Goal: Task Accomplishment & Management: Complete application form

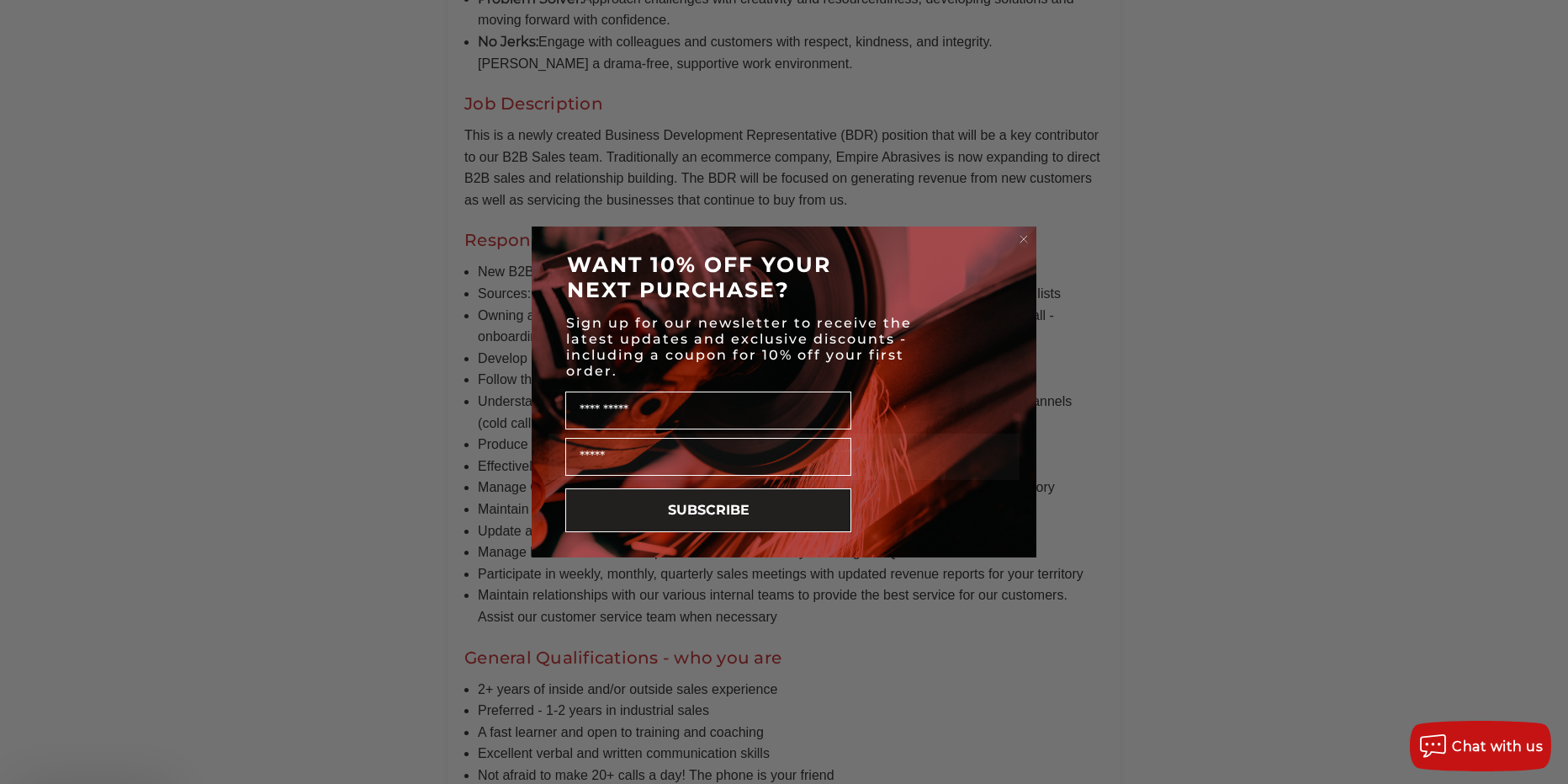
scroll to position [982, 0]
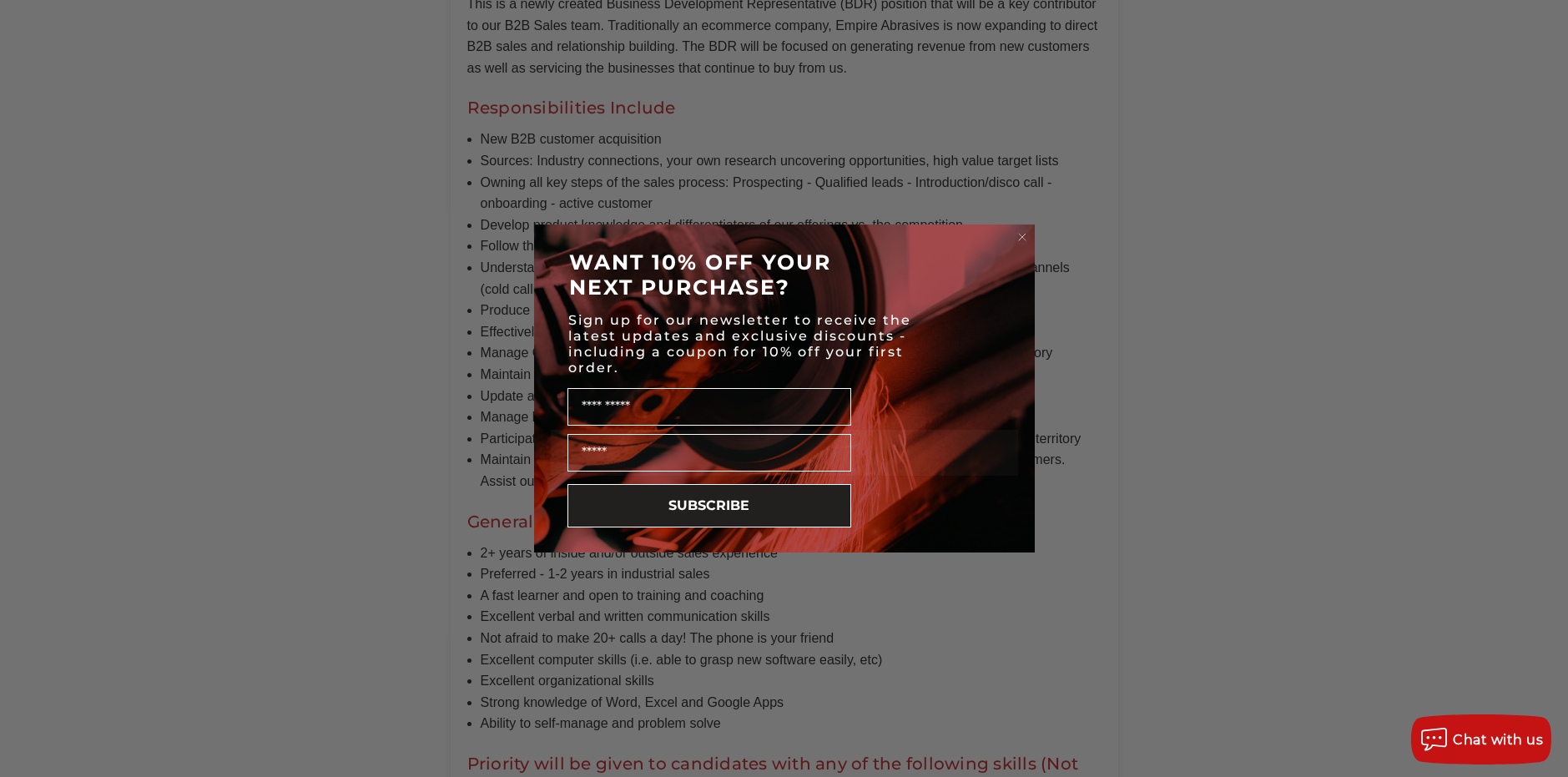
click at [1021, 237] on icon "Close dialog" at bounding box center [1022, 237] width 6 height 6
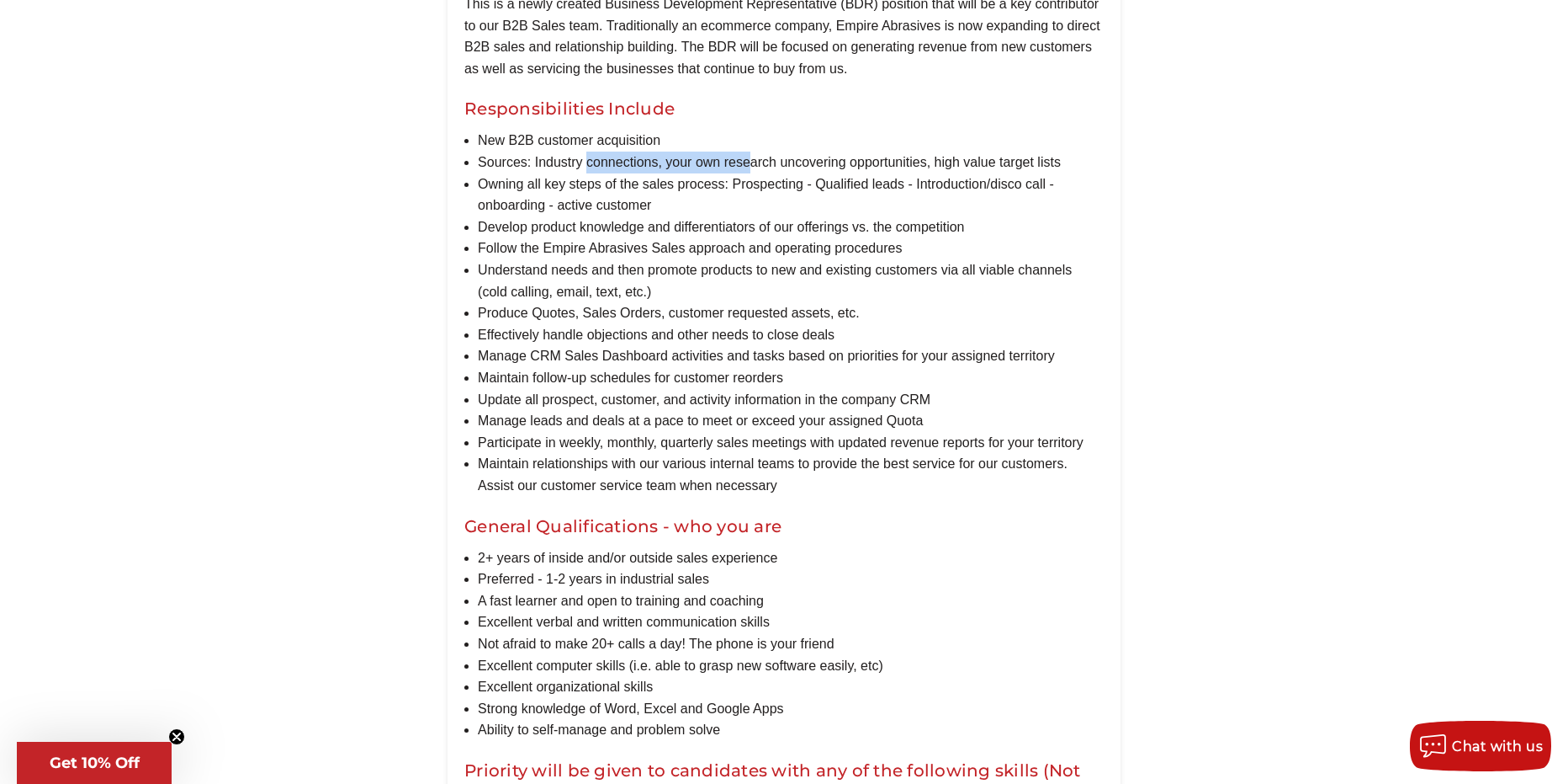
drag, startPoint x: 590, startPoint y: 185, endPoint x: 696, endPoint y: 189, distance: 106.1
click at [750, 174] on li "Sources: Industry connections, your own research uncovering opportunities, high…" at bounding box center [791, 162] width 626 height 22
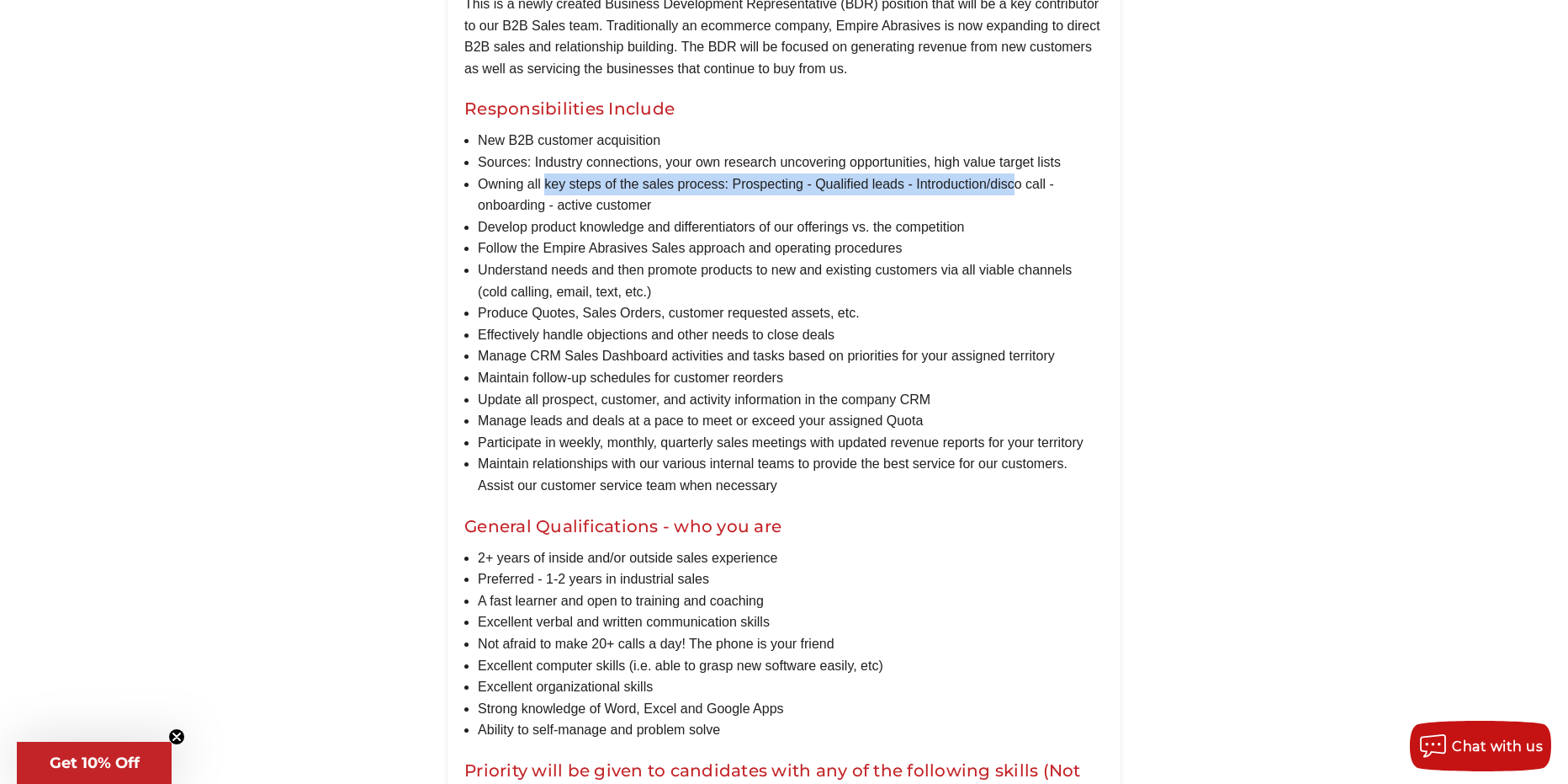
drag, startPoint x: 547, startPoint y: 208, endPoint x: 1016, endPoint y: 205, distance: 469.0
click at [1016, 205] on li "Owning all key steps of the sales process: Prospecting - Qualified leads - Intr…" at bounding box center [791, 195] width 626 height 43
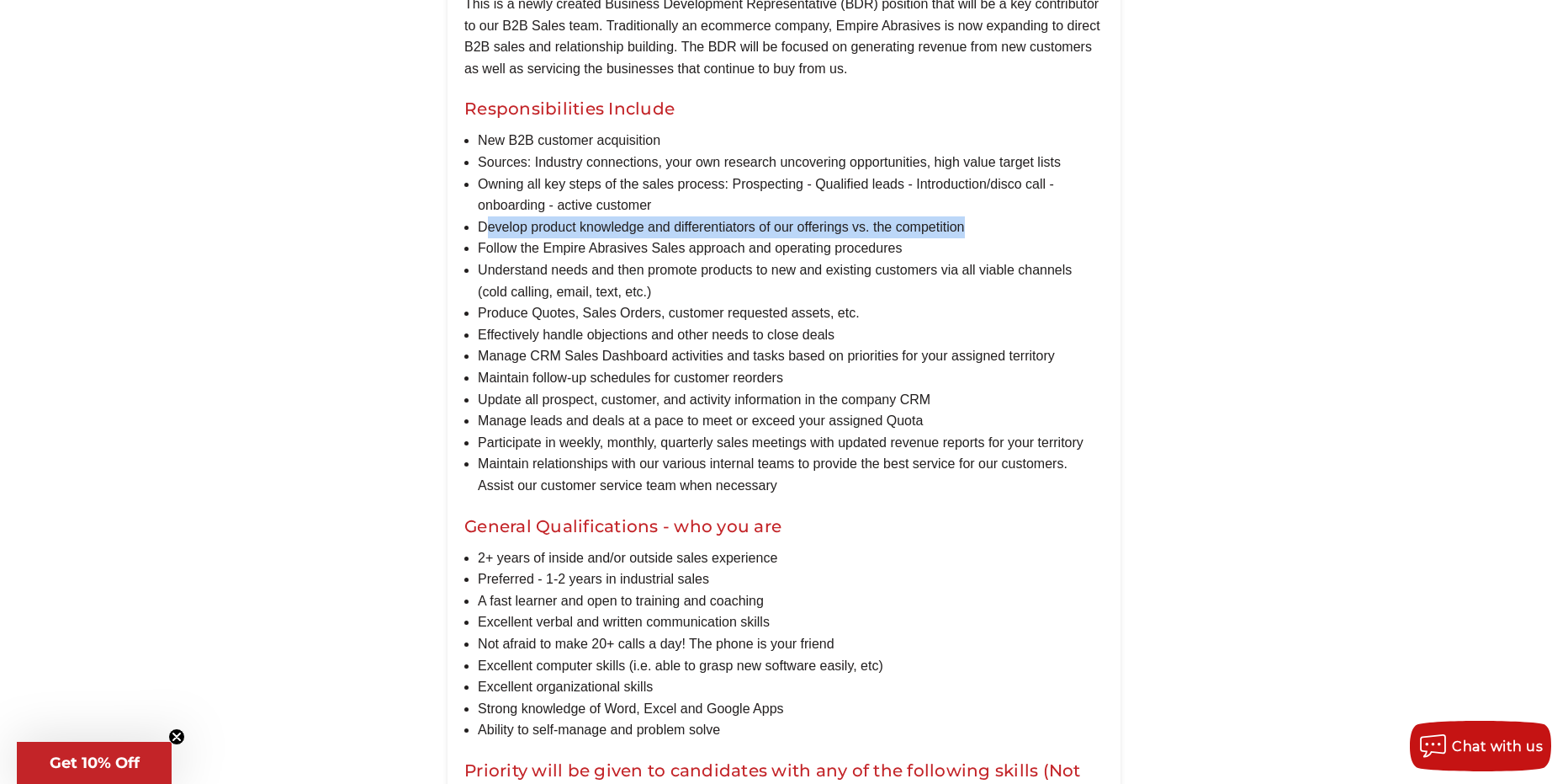
drag, startPoint x: 552, startPoint y: 245, endPoint x: 991, endPoint y: 241, distance: 439.0
click at [991, 239] on li "Develop product knowledge and differentiators of our offerings vs. the competit…" at bounding box center [791, 228] width 626 height 22
drag, startPoint x: 525, startPoint y: 279, endPoint x: 648, endPoint y: 264, distance: 123.9
click at [648, 259] on li "Follow the Empire Abrasives Sales approach and operating procedures" at bounding box center [791, 249] width 626 height 22
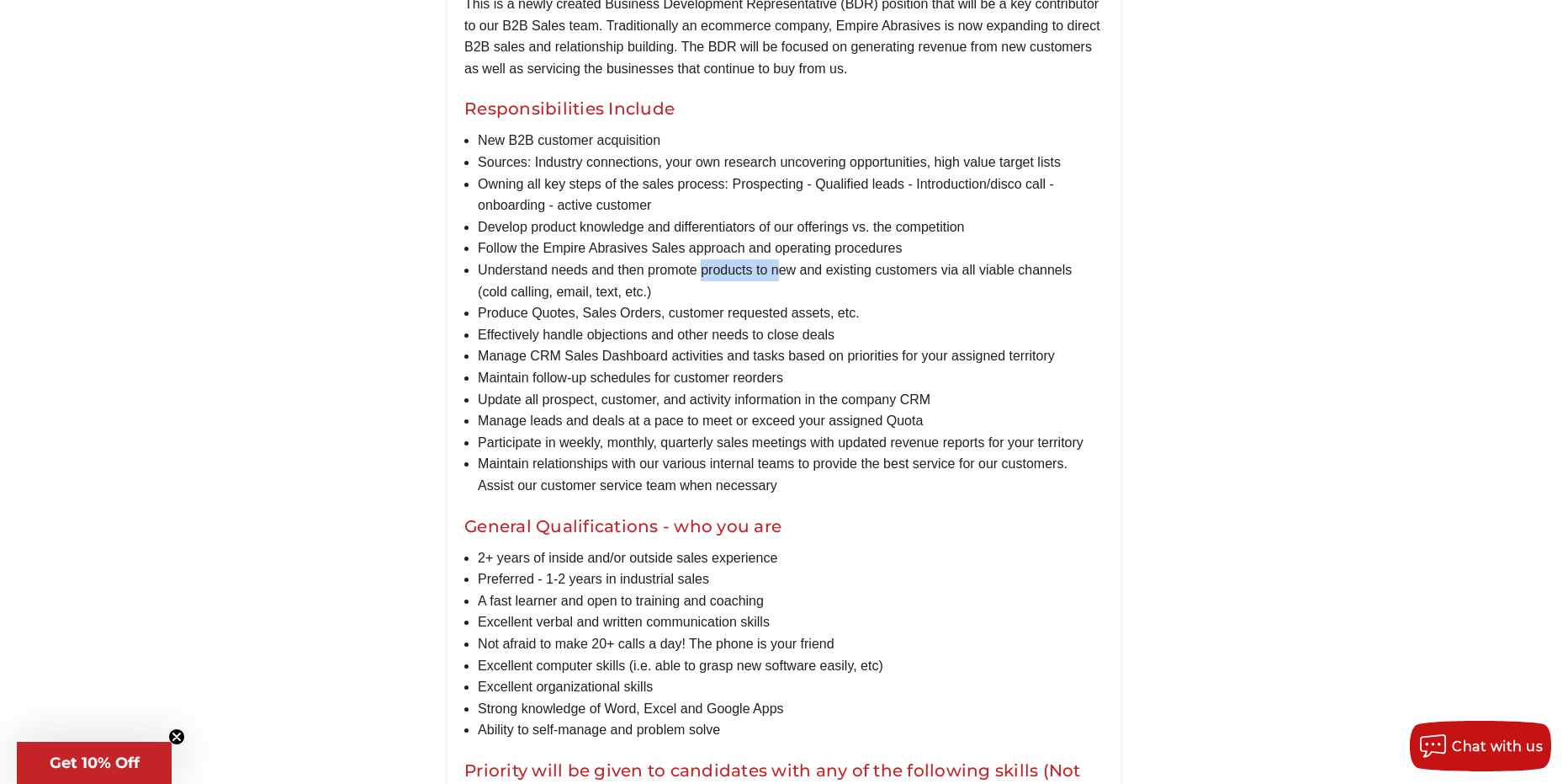
drag, startPoint x: 740, startPoint y: 296, endPoint x: 795, endPoint y: 296, distance: 55.0
click at [794, 296] on li "Understand needs and then promote products to new and existing customers via al…" at bounding box center [791, 280] width 626 height 43
drag, startPoint x: 542, startPoint y: 336, endPoint x: 730, endPoint y: 341, distance: 188.1
click at [728, 324] on li "Produce Quotes, Sales Orders, customer requested assets, etc." at bounding box center [791, 313] width 626 height 22
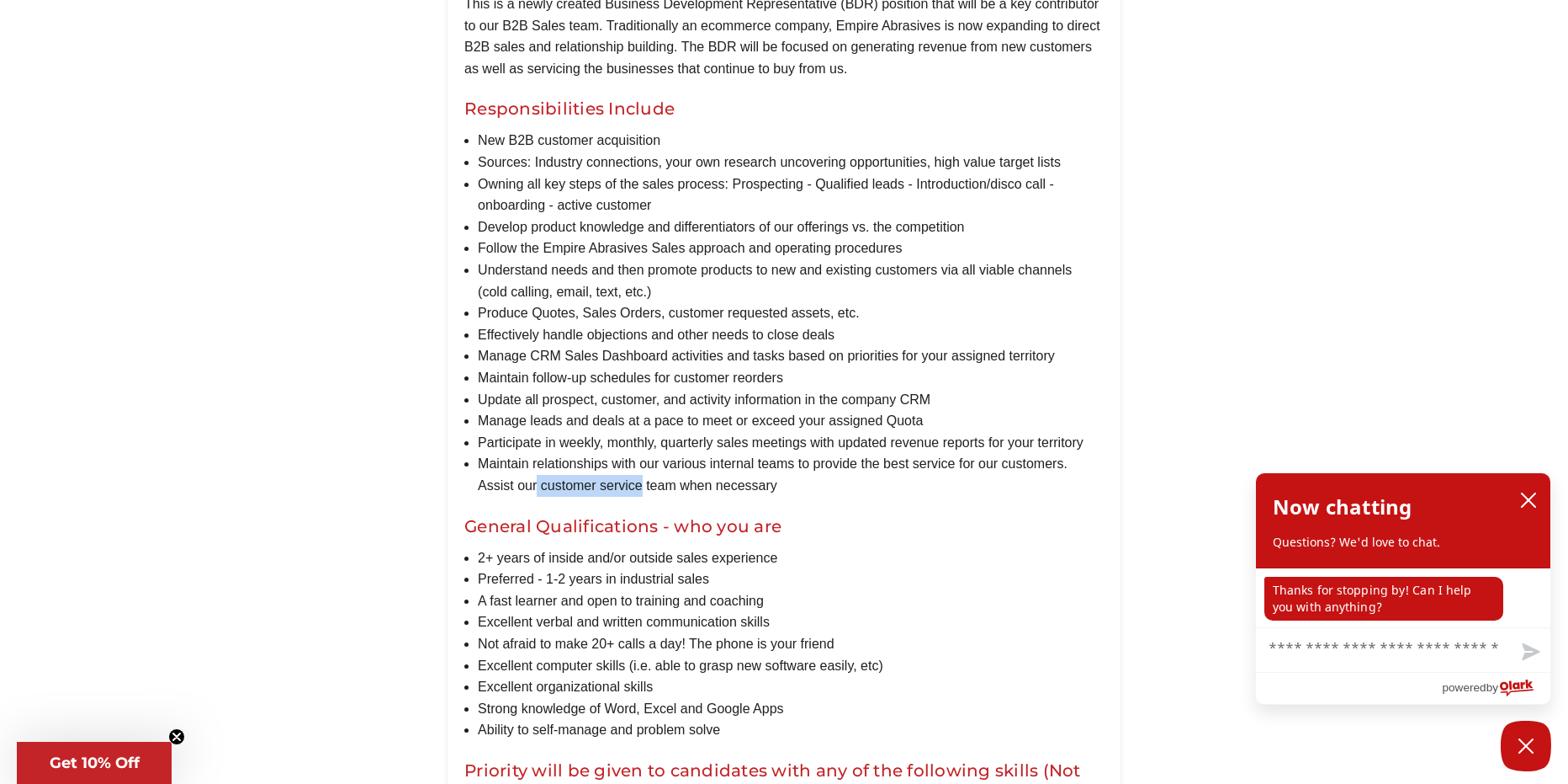
drag, startPoint x: 539, startPoint y: 502, endPoint x: 676, endPoint y: 499, distance: 137.0
click at [675, 496] on li "Maintain relationships with our various internal teams to provide the best serv…" at bounding box center [791, 474] width 626 height 43
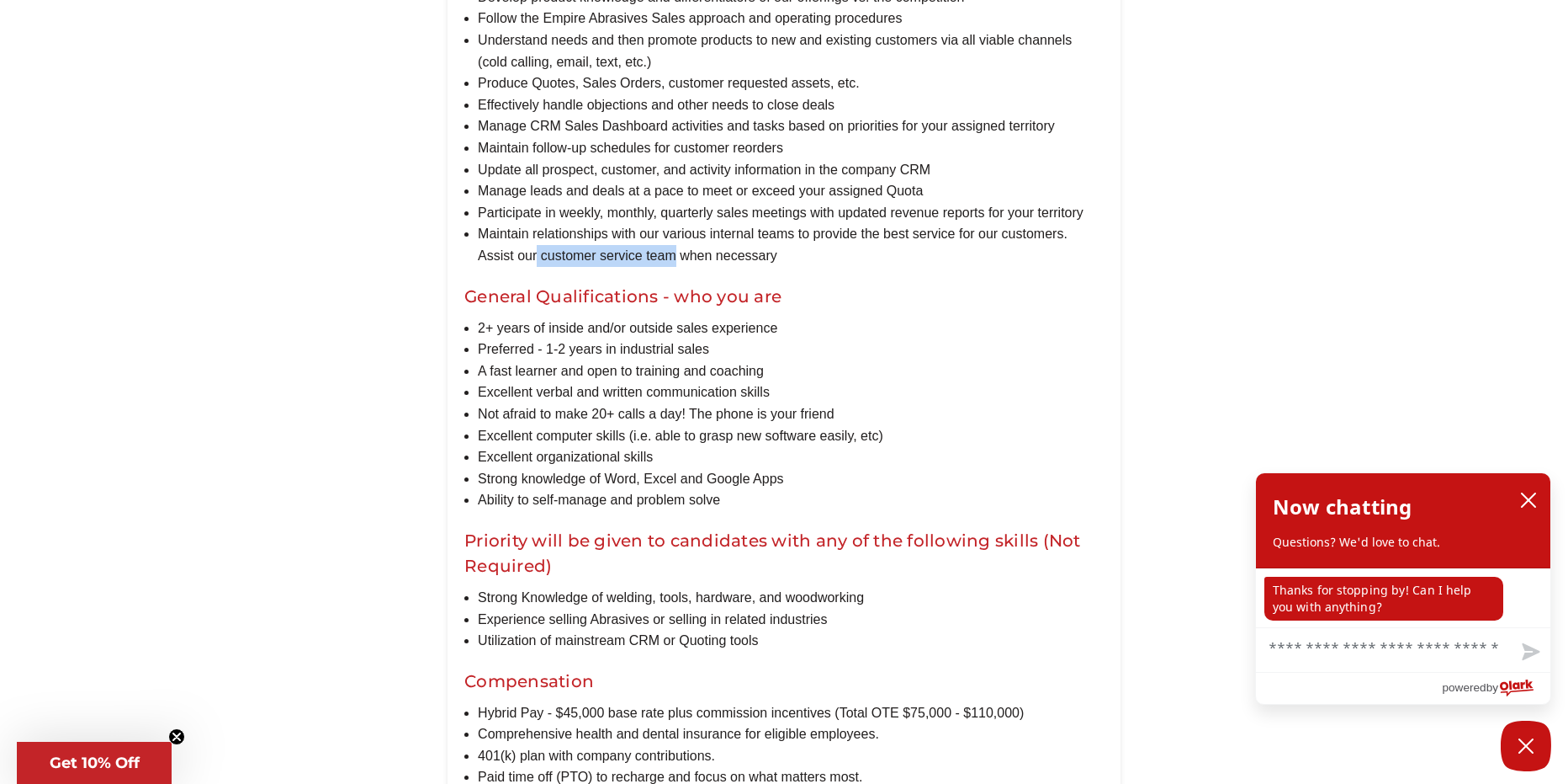
scroll to position [1122, 0]
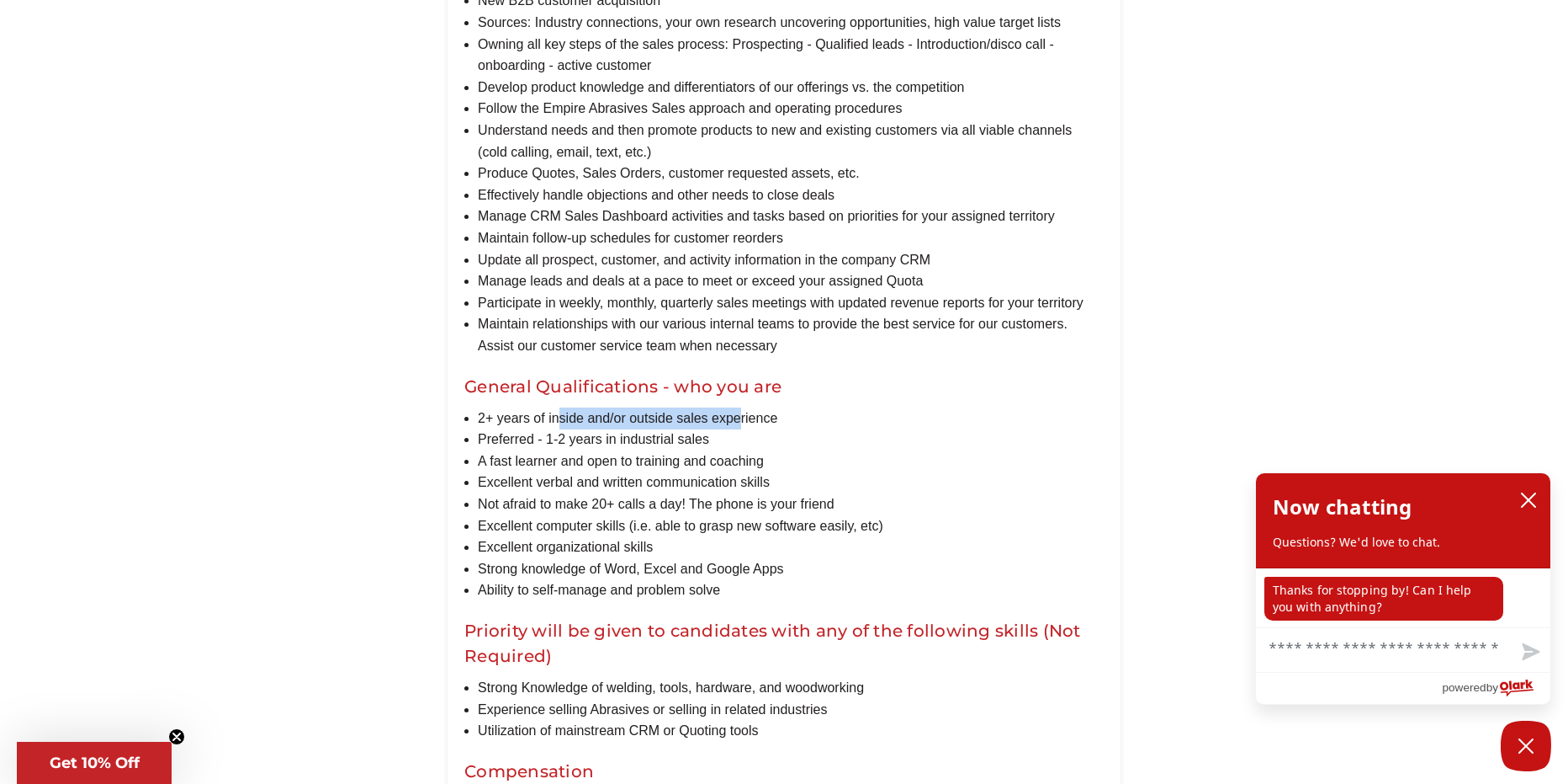
drag, startPoint x: 556, startPoint y: 442, endPoint x: 734, endPoint y: 447, distance: 178.1
click at [742, 430] on li "2+ years of inside and/or outside sales experience" at bounding box center [791, 419] width 626 height 22
drag, startPoint x: 538, startPoint y: 461, endPoint x: 662, endPoint y: 459, distance: 124.0
click at [662, 451] on li "Preferred - 1-2 years in industrial sales" at bounding box center [791, 440] width 626 height 22
drag, startPoint x: 529, startPoint y: 482, endPoint x: 719, endPoint y: 481, distance: 190.0
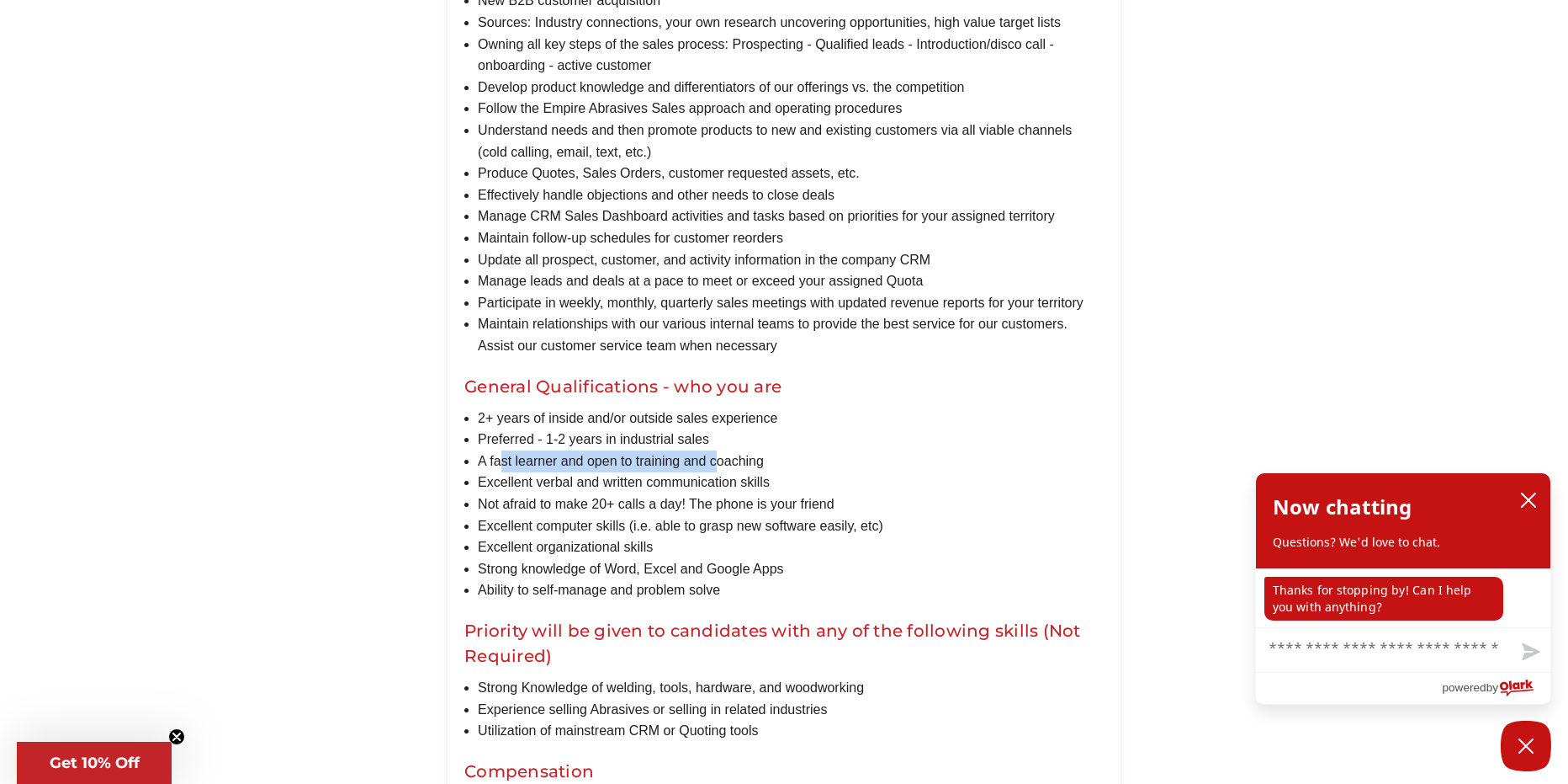
click at [719, 472] on li "A fast learner and open to training and coaching" at bounding box center [791, 462] width 626 height 22
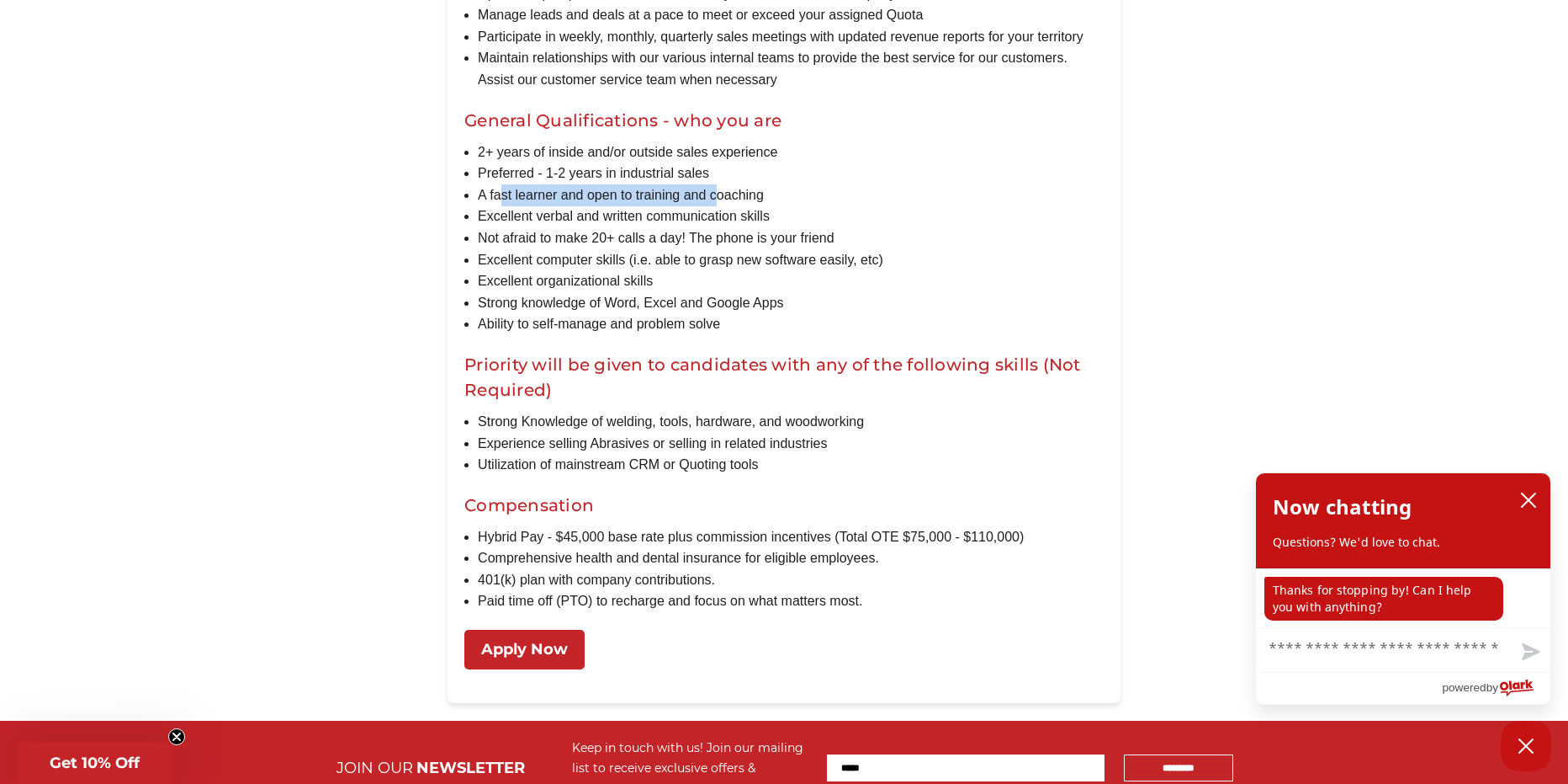
scroll to position [1404, 0]
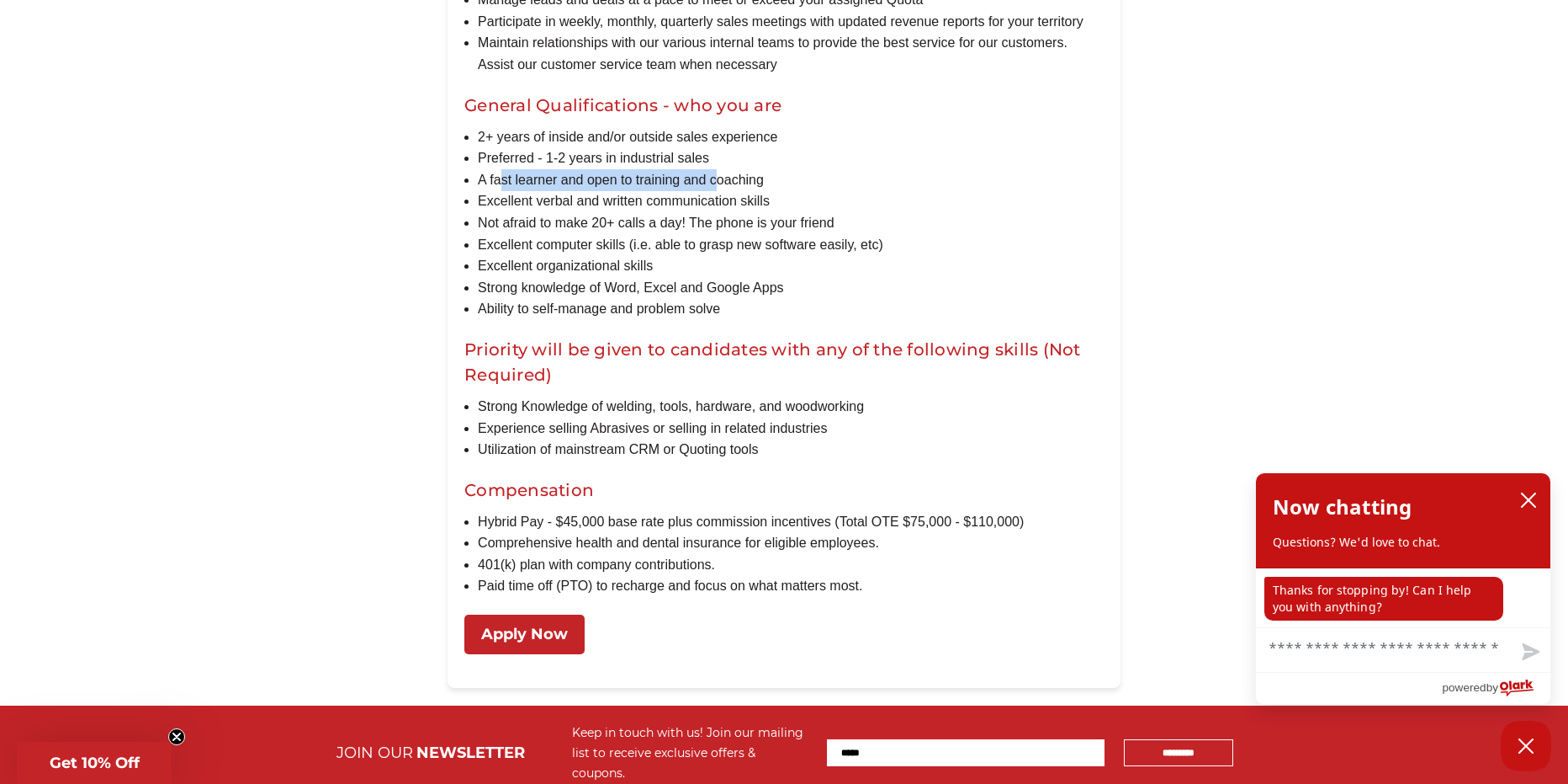
click at [522, 655] on link "Apply Now" at bounding box center [524, 633] width 120 height 39
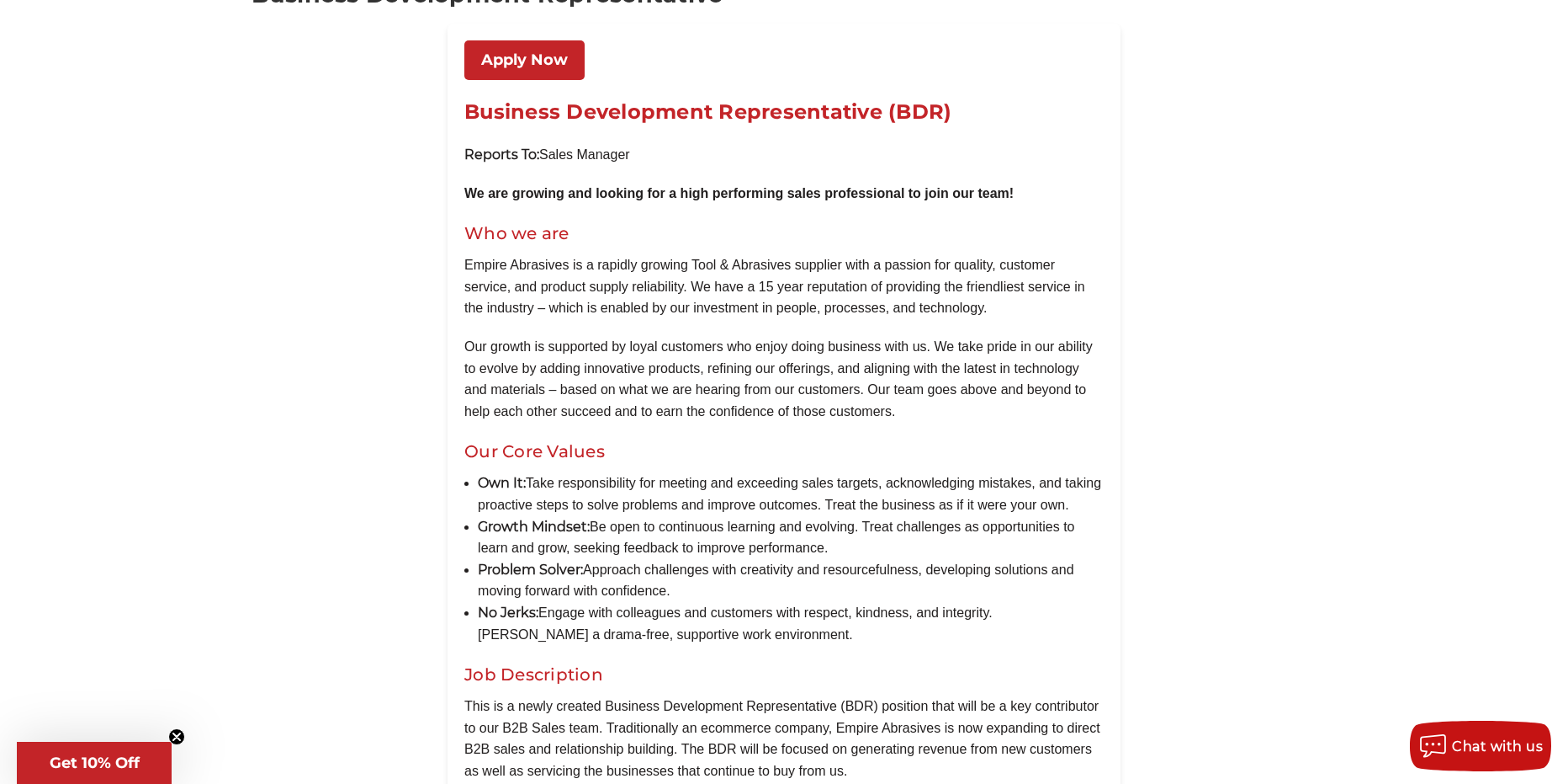
scroll to position [421, 0]
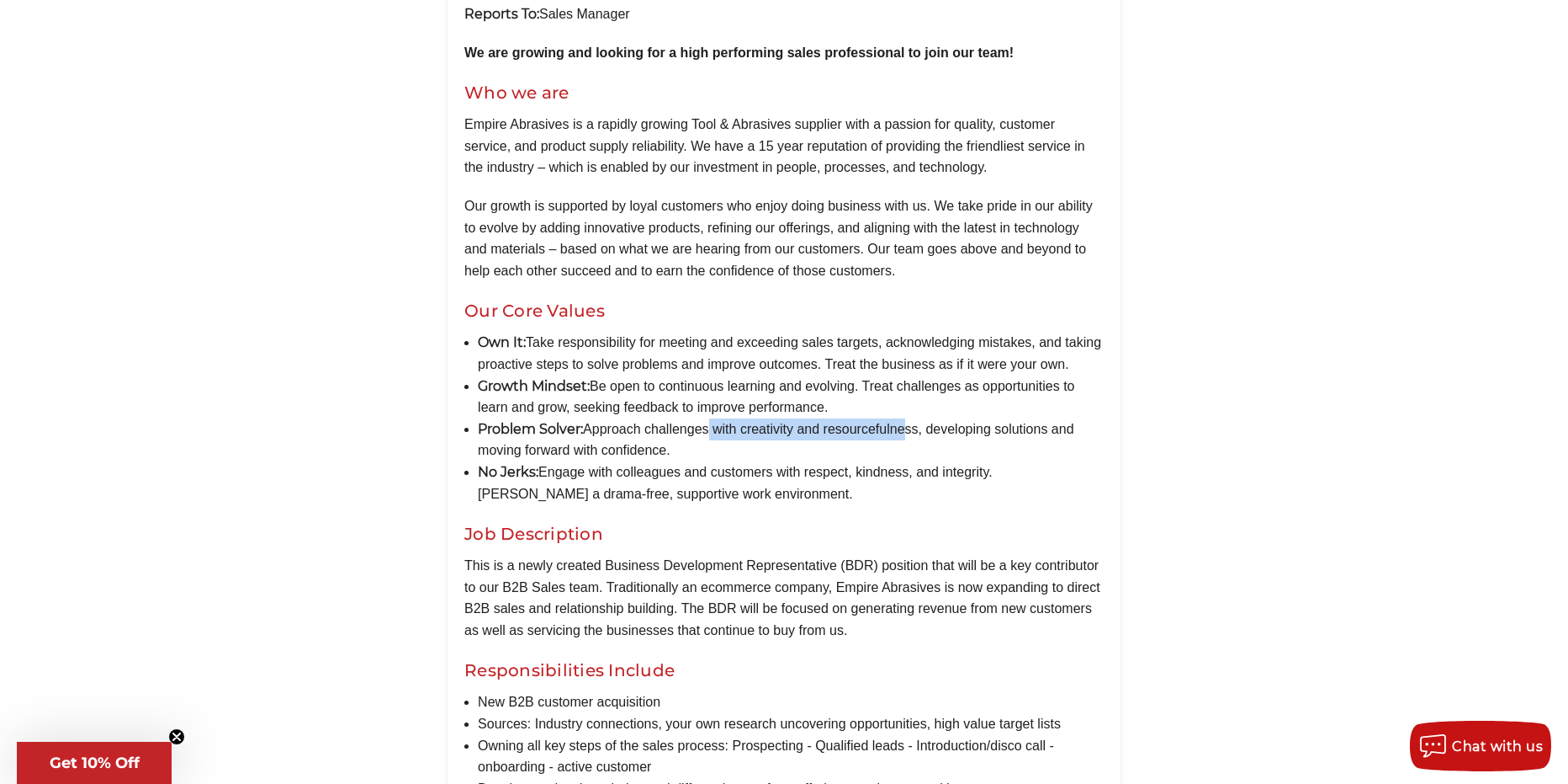
drag, startPoint x: 709, startPoint y: 447, endPoint x: 955, endPoint y: 448, distance: 246.0
click at [927, 446] on li "Problem Solver: Approach challenges with creativity and resourcefulness, develo…" at bounding box center [791, 440] width 626 height 43
click at [1044, 460] on li "Problem Solver: Approach challenges with creativity and resourcefulness, develo…" at bounding box center [791, 440] width 626 height 43
click at [568, 498] on li "No Jerks: Engage with colleagues and customers with respect, kindness, and inte…" at bounding box center [791, 483] width 626 height 43
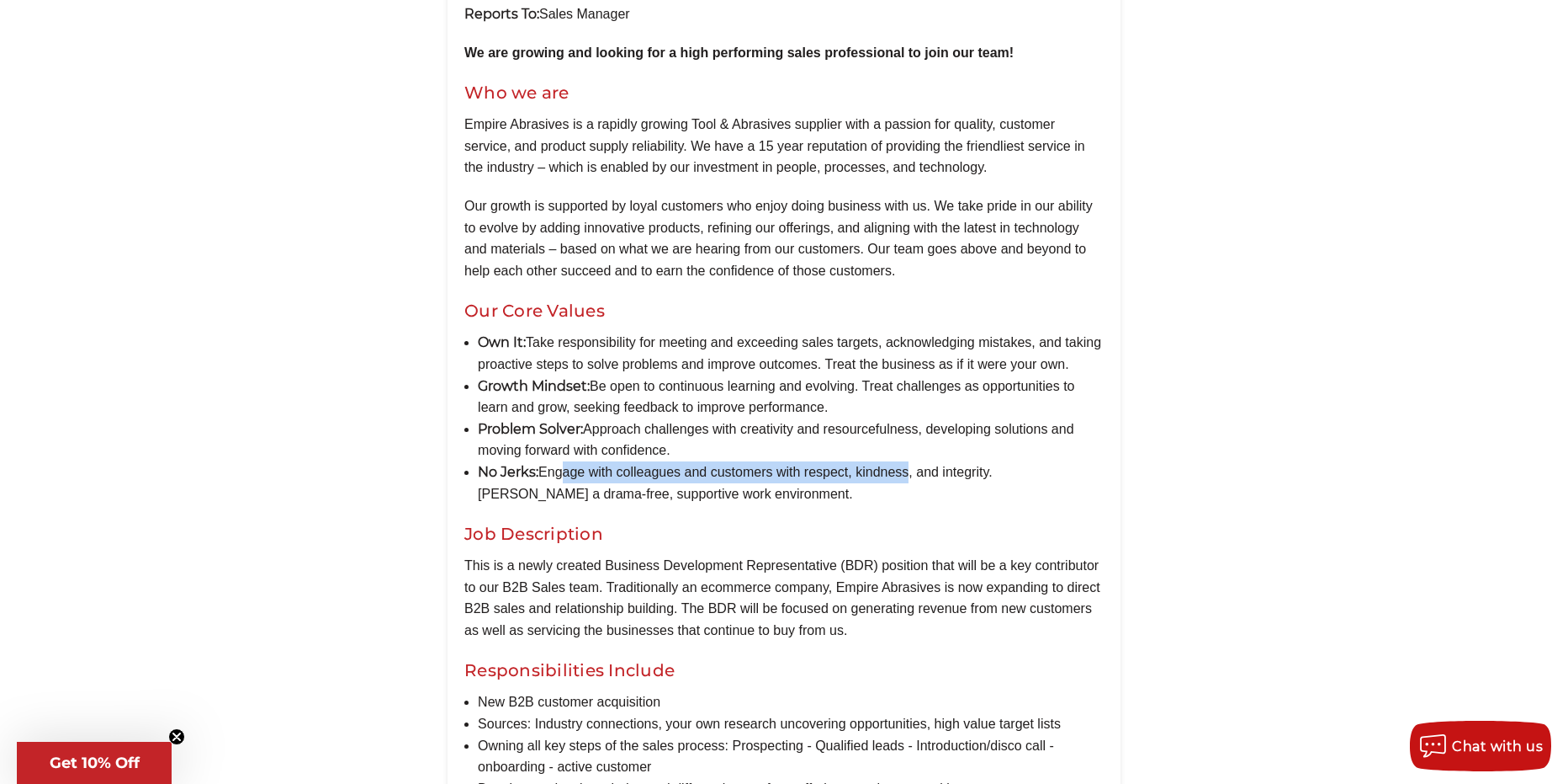
drag, startPoint x: 557, startPoint y: 492, endPoint x: 907, endPoint y: 494, distance: 350.0
click at [907, 494] on li "No Jerks: Engage with colleagues and customers with respect, kindness, and inte…" at bounding box center [791, 483] width 626 height 43
click at [1039, 489] on li "No Jerks: Engage with colleagues and customers with respect, kindness, and inte…" at bounding box center [791, 483] width 626 height 43
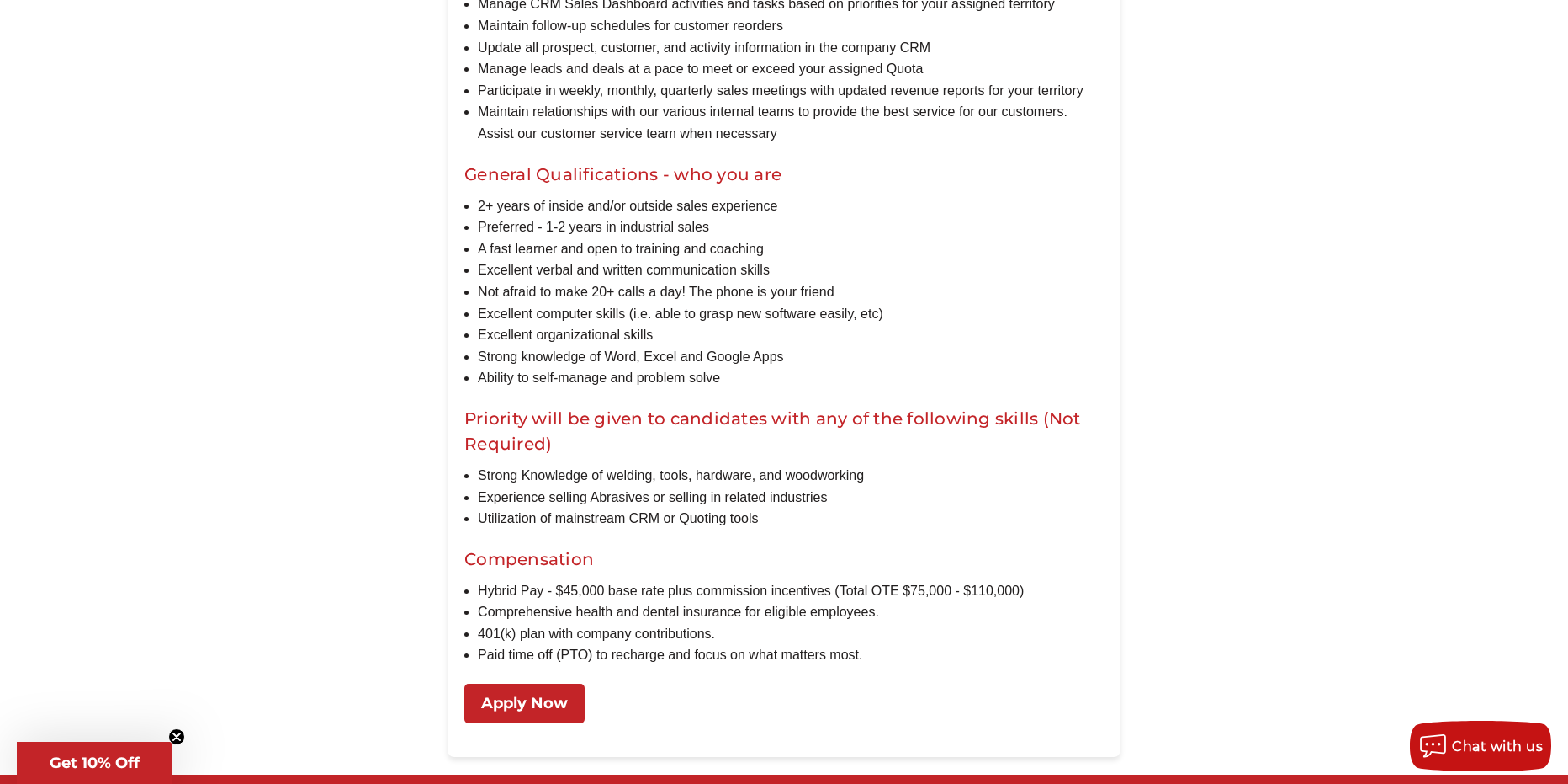
scroll to position [1304, 0]
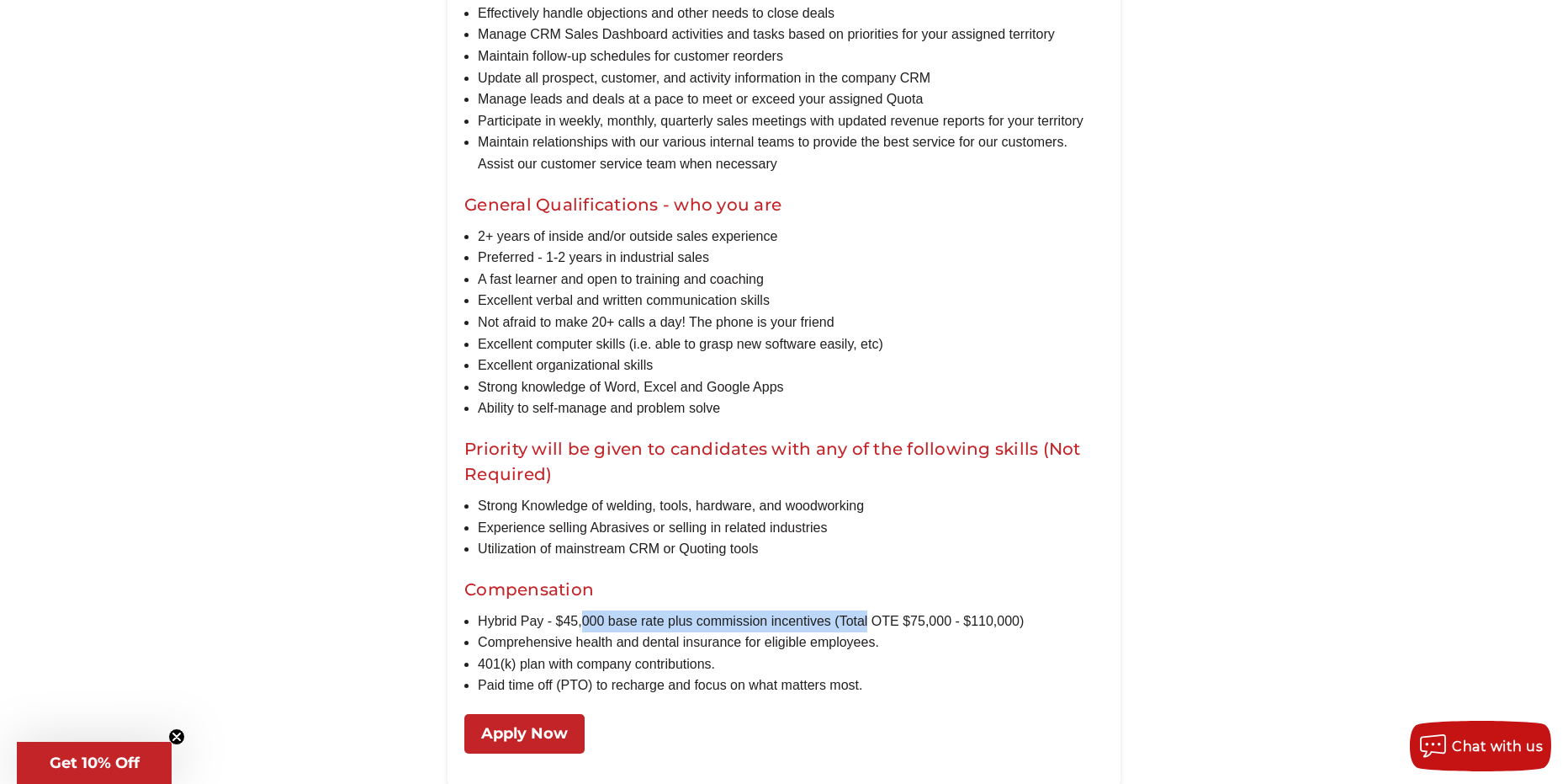
drag, startPoint x: 583, startPoint y: 641, endPoint x: 869, endPoint y: 634, distance: 286.1
click at [869, 633] on li "Hybrid Pay - $45,000 base rate plus commission incentives (Total OTE $75,000 - …" at bounding box center [791, 622] width 626 height 22
click at [922, 633] on li "Hybrid Pay - $45,000 base rate plus commission incentives (Total OTE $75,000 - …" at bounding box center [791, 622] width 626 height 22
drag, startPoint x: 562, startPoint y: 644, endPoint x: 896, endPoint y: 650, distance: 334.1
click at [896, 633] on li "Hybrid Pay - $45,000 base rate plus commission incentives (Total OTE $75,000 - …" at bounding box center [791, 622] width 626 height 22
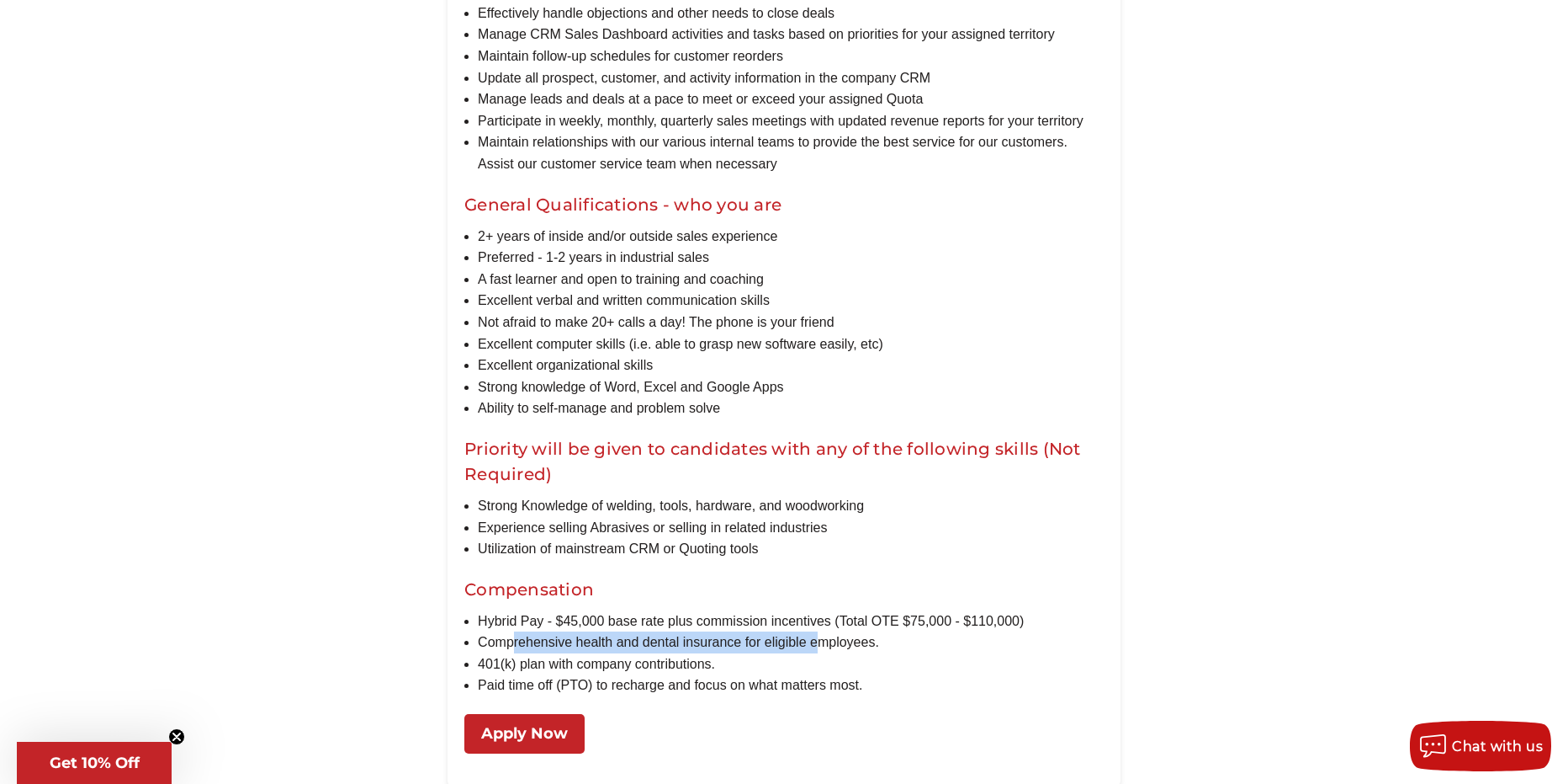
drag, startPoint x: 513, startPoint y: 665, endPoint x: 820, endPoint y: 672, distance: 307.1
click at [820, 654] on li "Comprehensive health and dental insurance for eligible employees." at bounding box center [791, 643] width 626 height 22
drag, startPoint x: 501, startPoint y: 685, endPoint x: 621, endPoint y: 685, distance: 120.0
click at [621, 675] on li "401(k) plan with company contributions." at bounding box center [791, 665] width 626 height 22
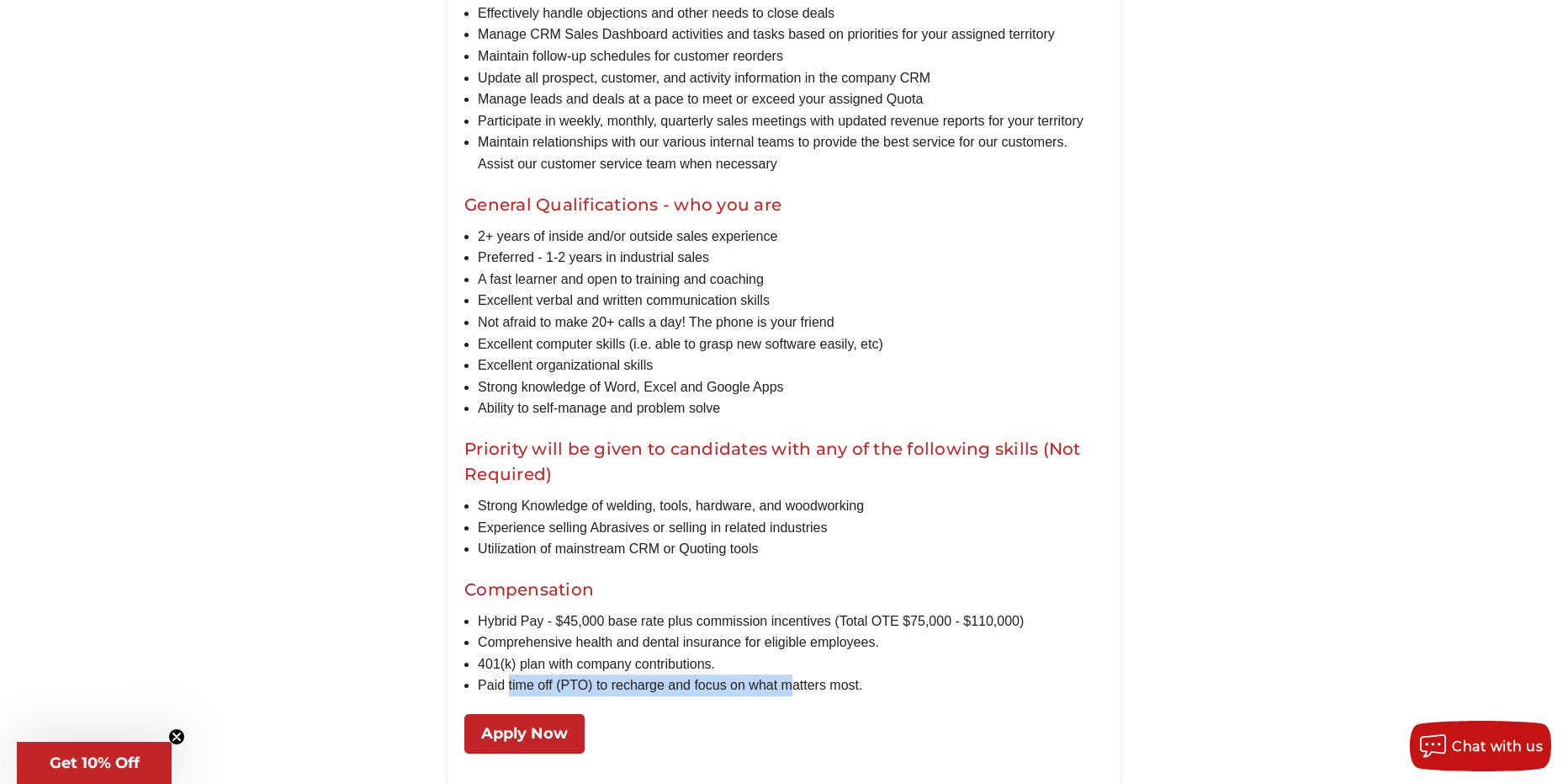
drag, startPoint x: 508, startPoint y: 707, endPoint x: 796, endPoint y: 702, distance: 288.0
click at [796, 696] on li "Paid time off (PTO) to recharge and focus on what matters most." at bounding box center [791, 686] width 626 height 22
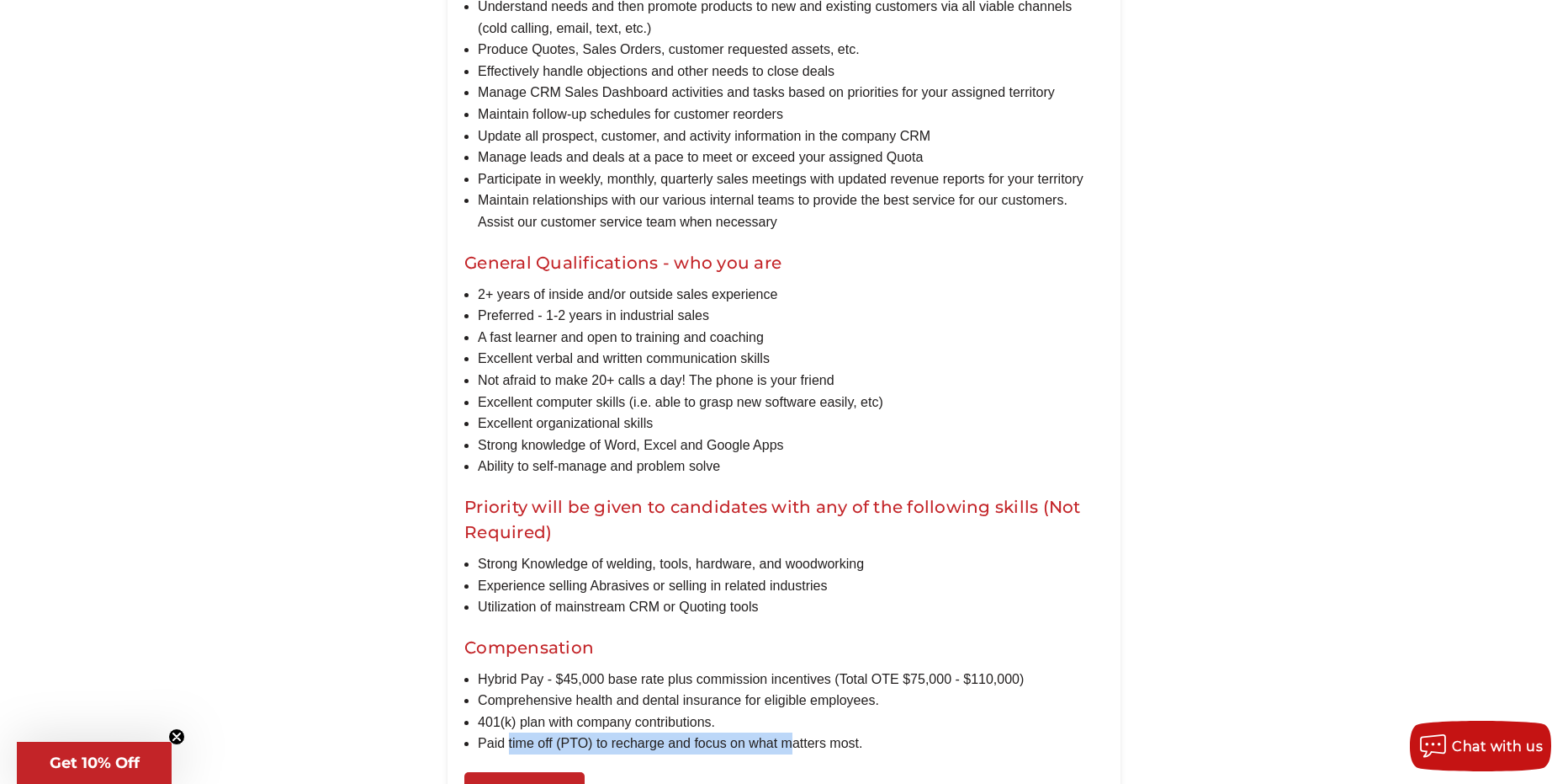
scroll to position [1163, 0]
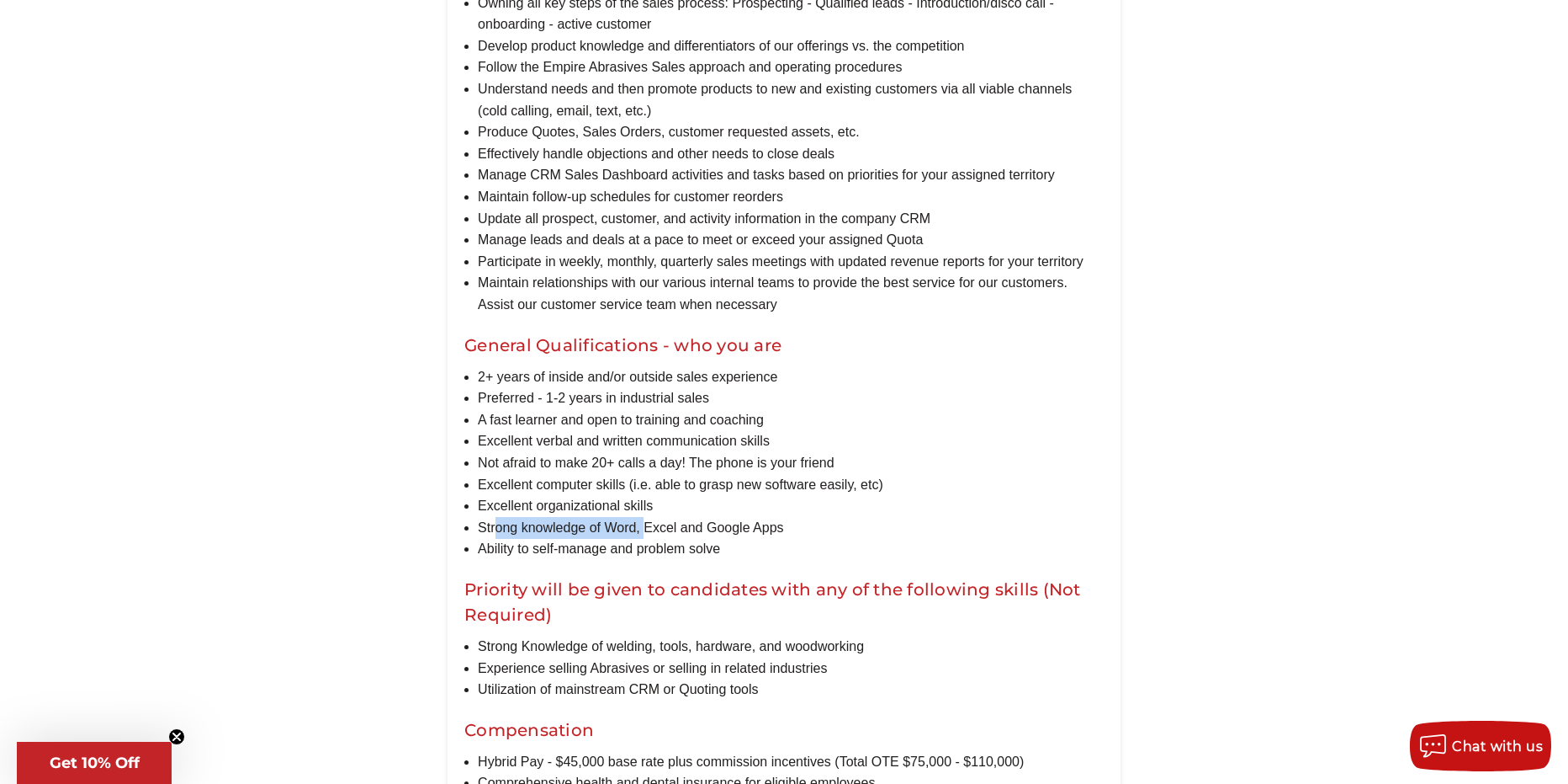
drag, startPoint x: 525, startPoint y: 542, endPoint x: 652, endPoint y: 542, distance: 127.0
click at [652, 539] on li "Strong knowledge of Word, Excel and Google Apps" at bounding box center [791, 528] width 626 height 22
drag, startPoint x: 663, startPoint y: 574, endPoint x: 705, endPoint y: 574, distance: 42.0
click at [699, 560] on li "Ability to self-manage and problem solve" at bounding box center [791, 549] width 626 height 22
click at [551, 452] on li "Excellent verbal and written communication skills" at bounding box center [791, 442] width 626 height 22
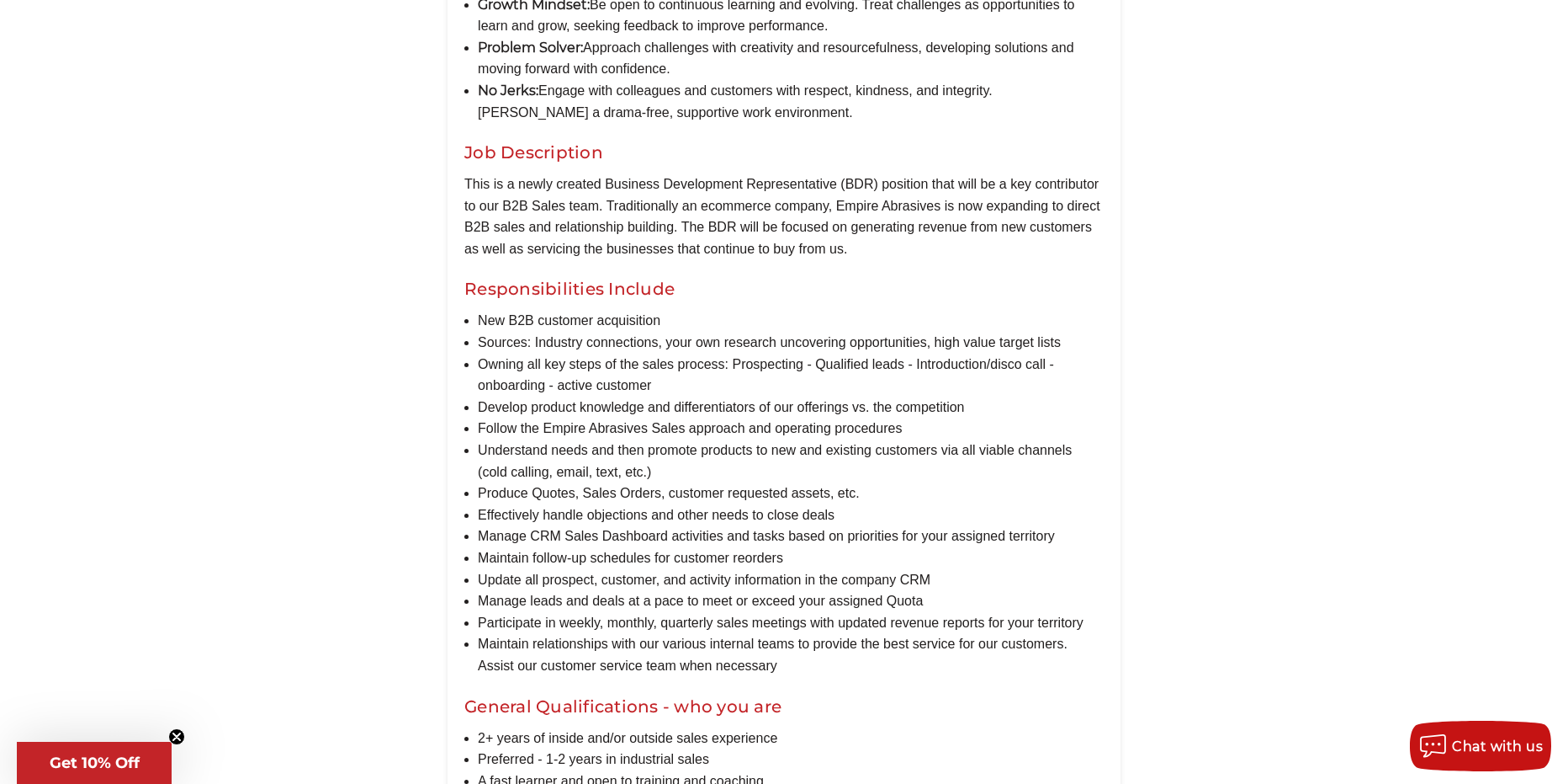
scroll to position [842, 0]
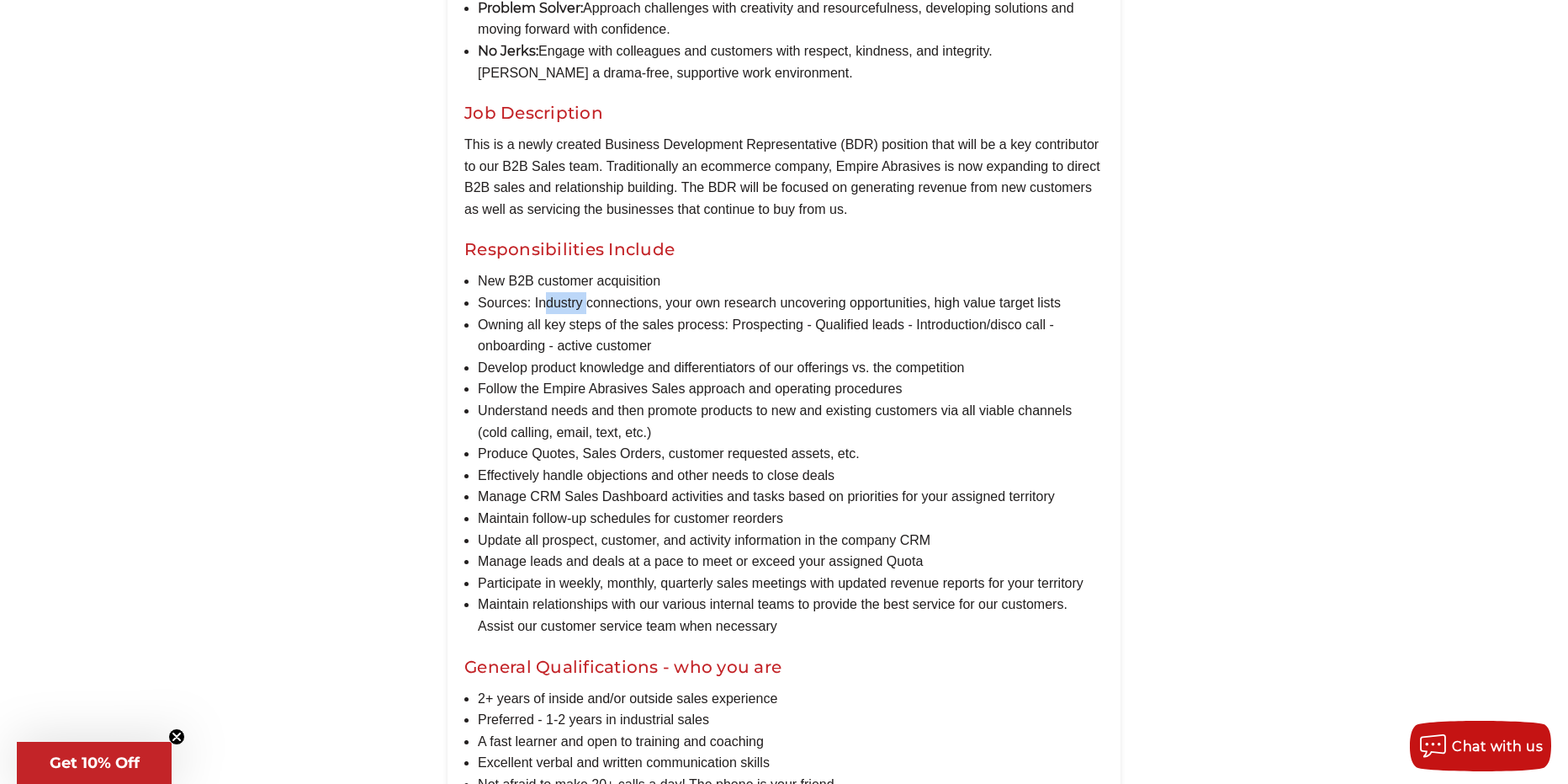
drag, startPoint x: 543, startPoint y: 330, endPoint x: 611, endPoint y: 321, distance: 68.6
click at [611, 314] on li "Sources: Industry connections, your own research uncovering opportunities, high…" at bounding box center [791, 303] width 626 height 22
drag, startPoint x: 683, startPoint y: 343, endPoint x: 755, endPoint y: 343, distance: 72.0
click at [724, 343] on li "Owning all key steps of the sales process: Prospecting - Qualified leads - Intr…" at bounding box center [791, 335] width 626 height 43
click at [604, 424] on li "Understand needs and then promote products to new and existing customers via al…" at bounding box center [791, 421] width 626 height 43
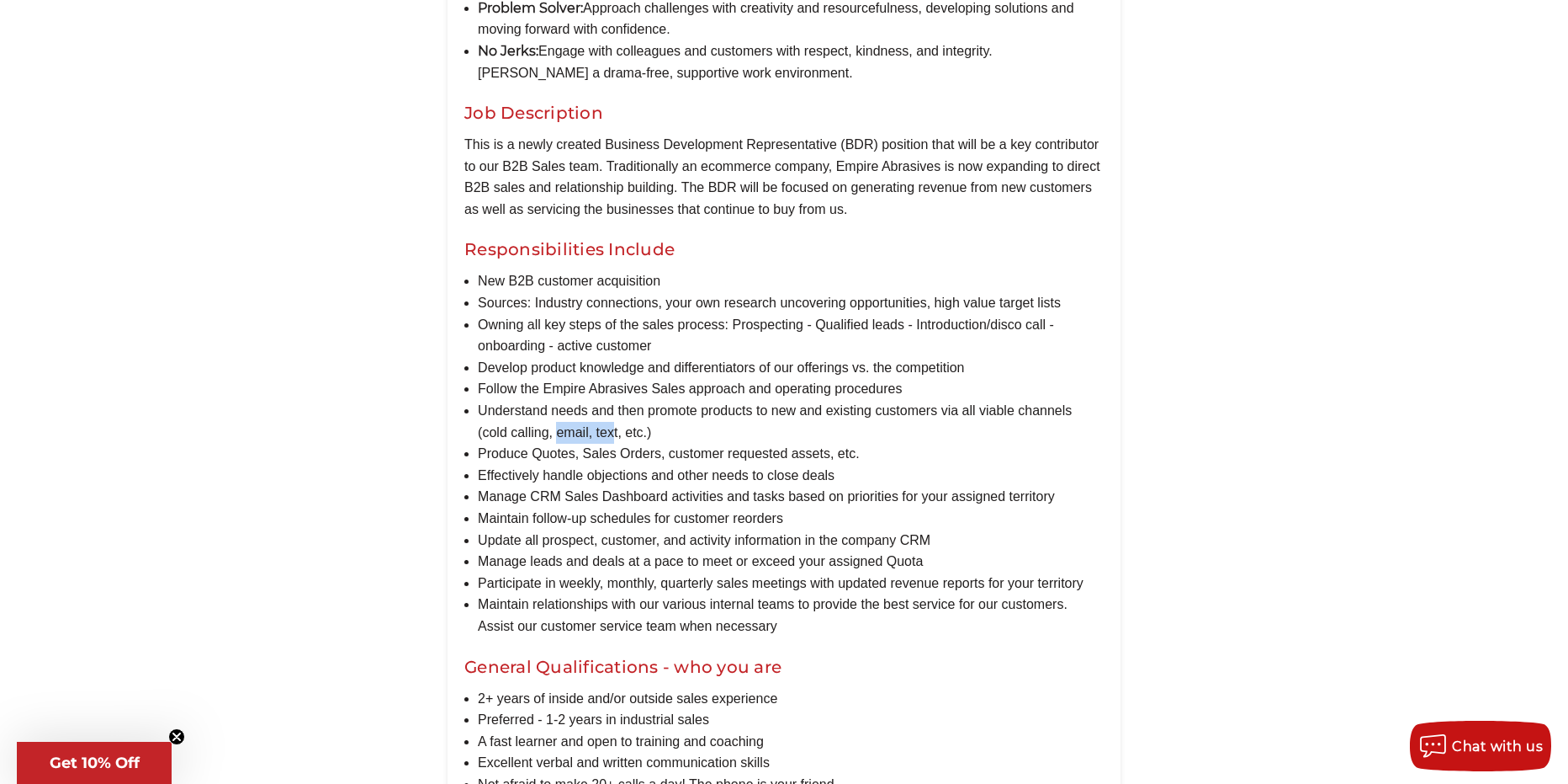
drag, startPoint x: 557, startPoint y: 462, endPoint x: 639, endPoint y: 462, distance: 82.0
click at [627, 442] on li "Understand needs and then promote products to new and existing customers via al…" at bounding box center [791, 421] width 626 height 43
drag, startPoint x: 534, startPoint y: 512, endPoint x: 605, endPoint y: 512, distance: 71.0
click at [583, 508] on li "Manage CRM Sales Dashboard activities and tasks based on priorities for your as…" at bounding box center [791, 497] width 626 height 22
drag, startPoint x: 538, startPoint y: 540, endPoint x: 590, endPoint y: 541, distance: 52.0
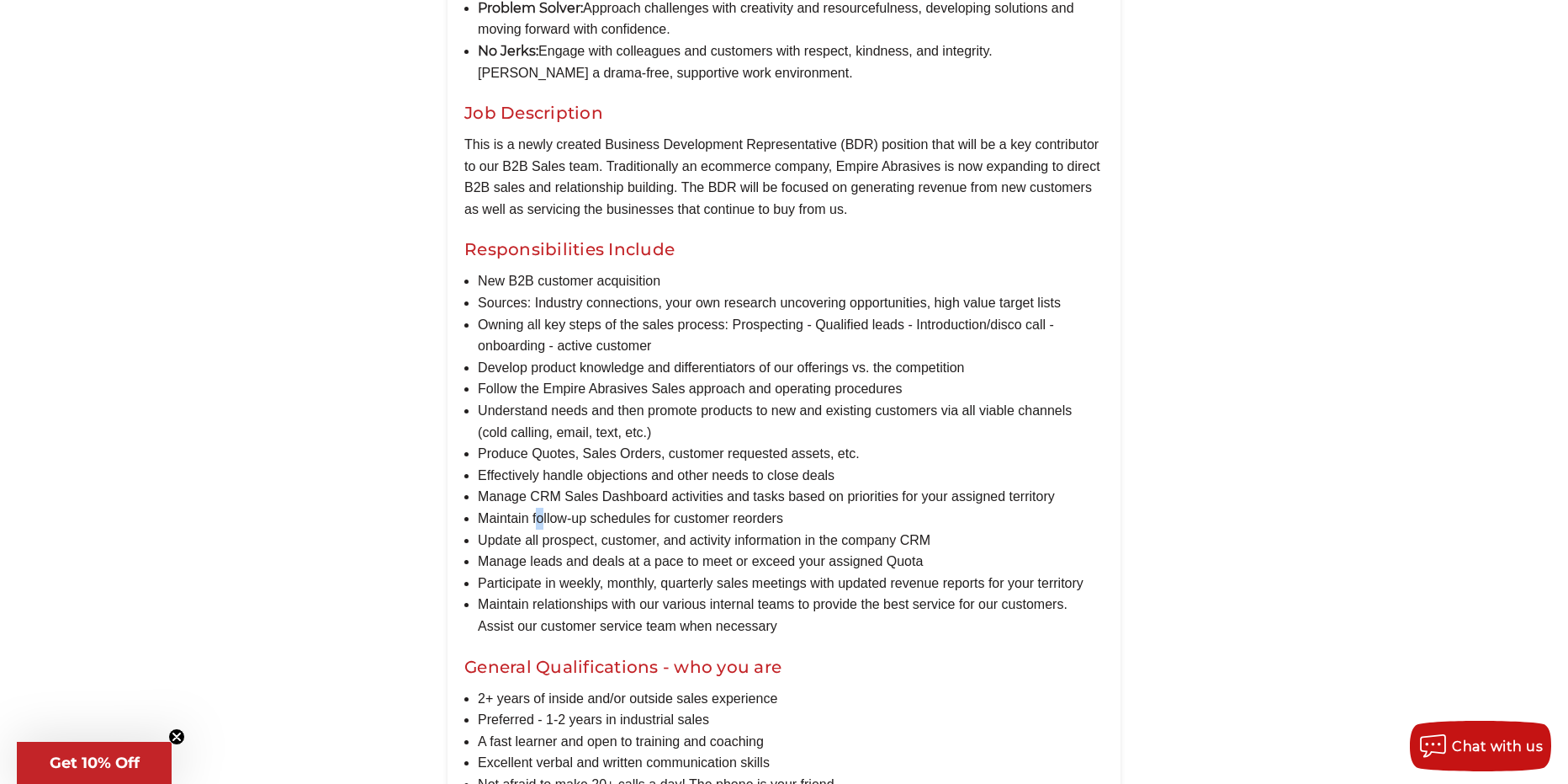
click at [575, 530] on li "Maintain follow-up schedules for customer reorders" at bounding box center [791, 519] width 626 height 22
click at [560, 552] on li "Update all prospect, customer, and activity information in the company CRM" at bounding box center [791, 541] width 626 height 22
click at [581, 573] on li "Manage leads and deals at a pace to meet or exceed your assigned Quota" at bounding box center [791, 562] width 626 height 22
drag, startPoint x: 534, startPoint y: 601, endPoint x: 606, endPoint y: 612, distance: 72.8
click at [595, 594] on li "Participate in weekly, monthly, quarterly sales meetings with updated revenue r…" at bounding box center [791, 584] width 626 height 22
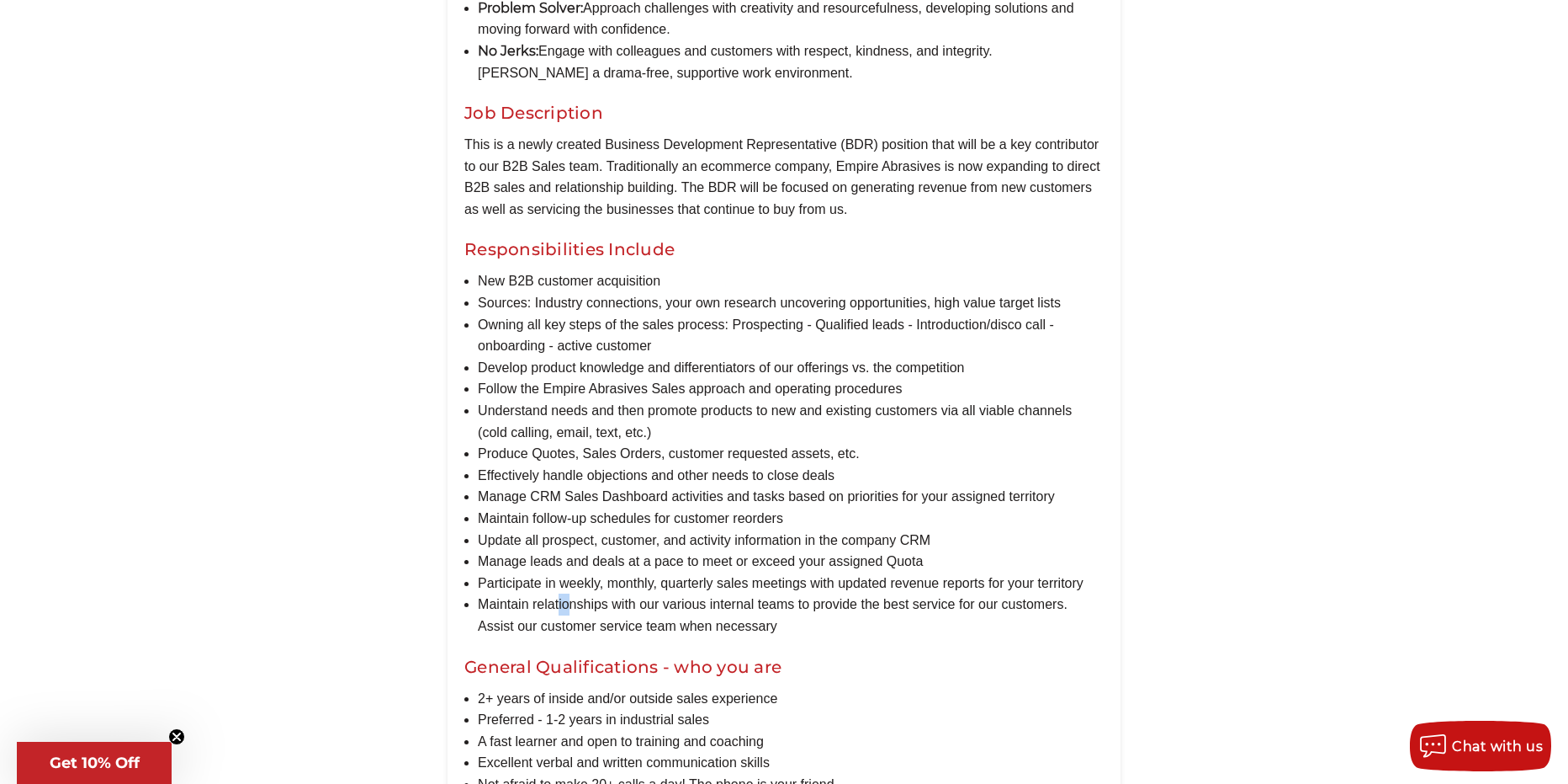
drag, startPoint x: 559, startPoint y: 635, endPoint x: 633, endPoint y: 630, distance: 74.2
click at [624, 630] on li "Maintain relationships with our various internal teams to provide the best serv…" at bounding box center [791, 615] width 626 height 43
drag, startPoint x: 650, startPoint y: 644, endPoint x: 711, endPoint y: 639, distance: 61.2
click at [710, 636] on li "Maintain relationships with our various internal teams to provide the best serv…" at bounding box center [791, 615] width 626 height 43
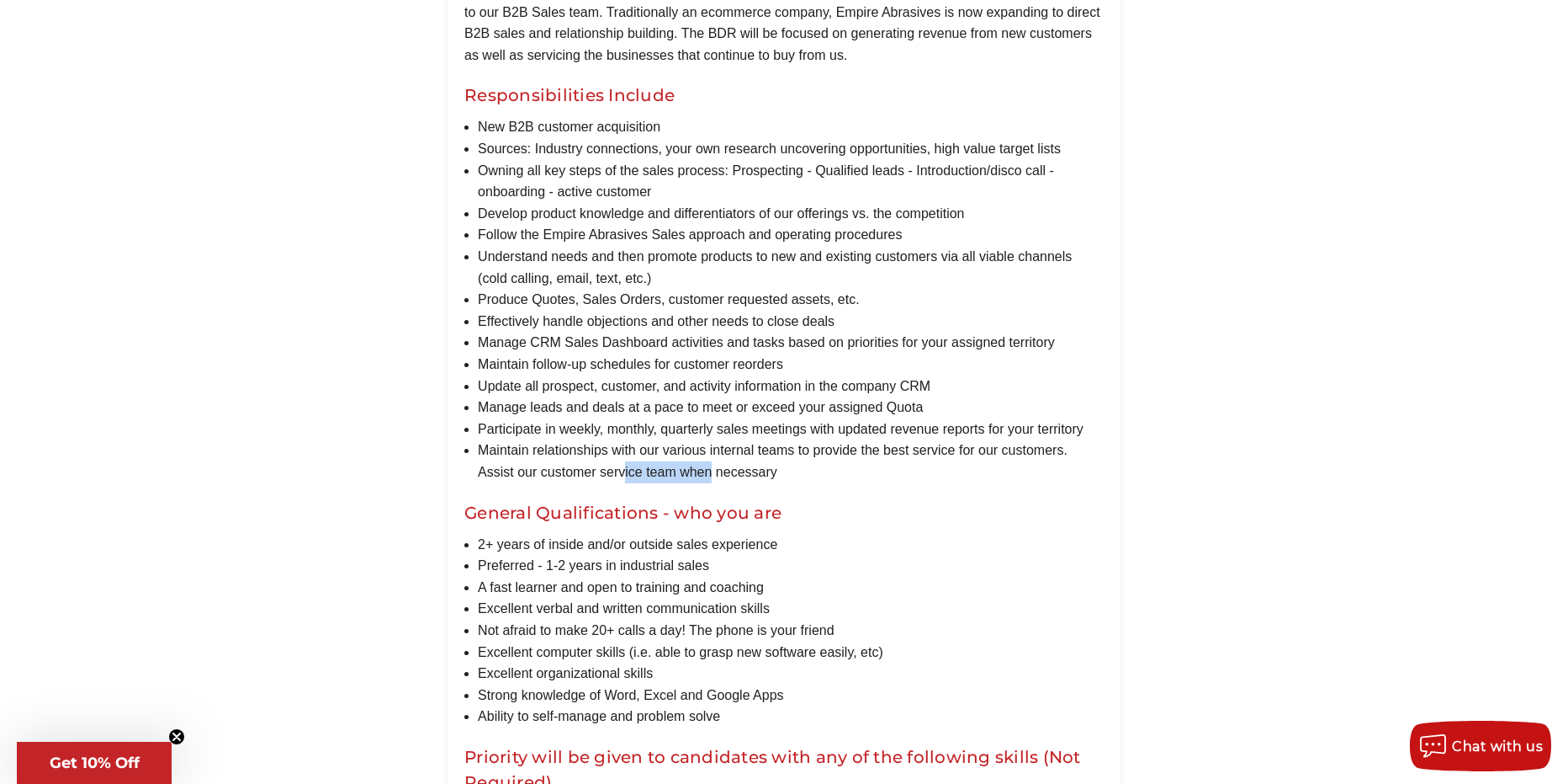
scroll to position [1122, 0]
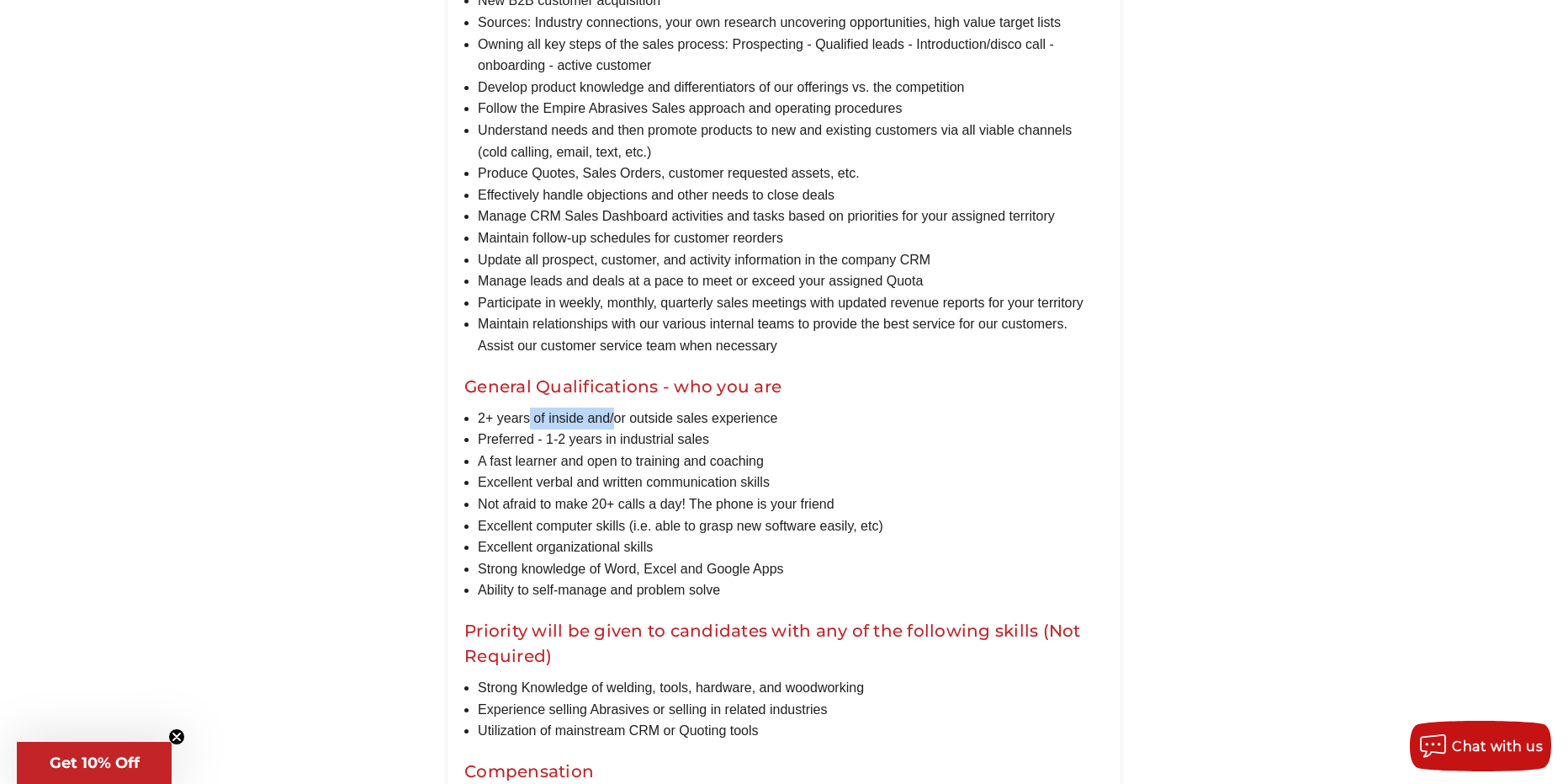
drag, startPoint x: 527, startPoint y: 434, endPoint x: 665, endPoint y: 432, distance: 138.0
click at [662, 430] on li "2+ years of inside and/or outside sales experience" at bounding box center [791, 419] width 626 height 22
drag, startPoint x: 638, startPoint y: 453, endPoint x: 694, endPoint y: 453, distance: 56.0
click at [694, 451] on li "Preferred - 1-2 years in industrial sales" at bounding box center [791, 440] width 626 height 22
drag, startPoint x: 495, startPoint y: 482, endPoint x: 668, endPoint y: 479, distance: 173.0
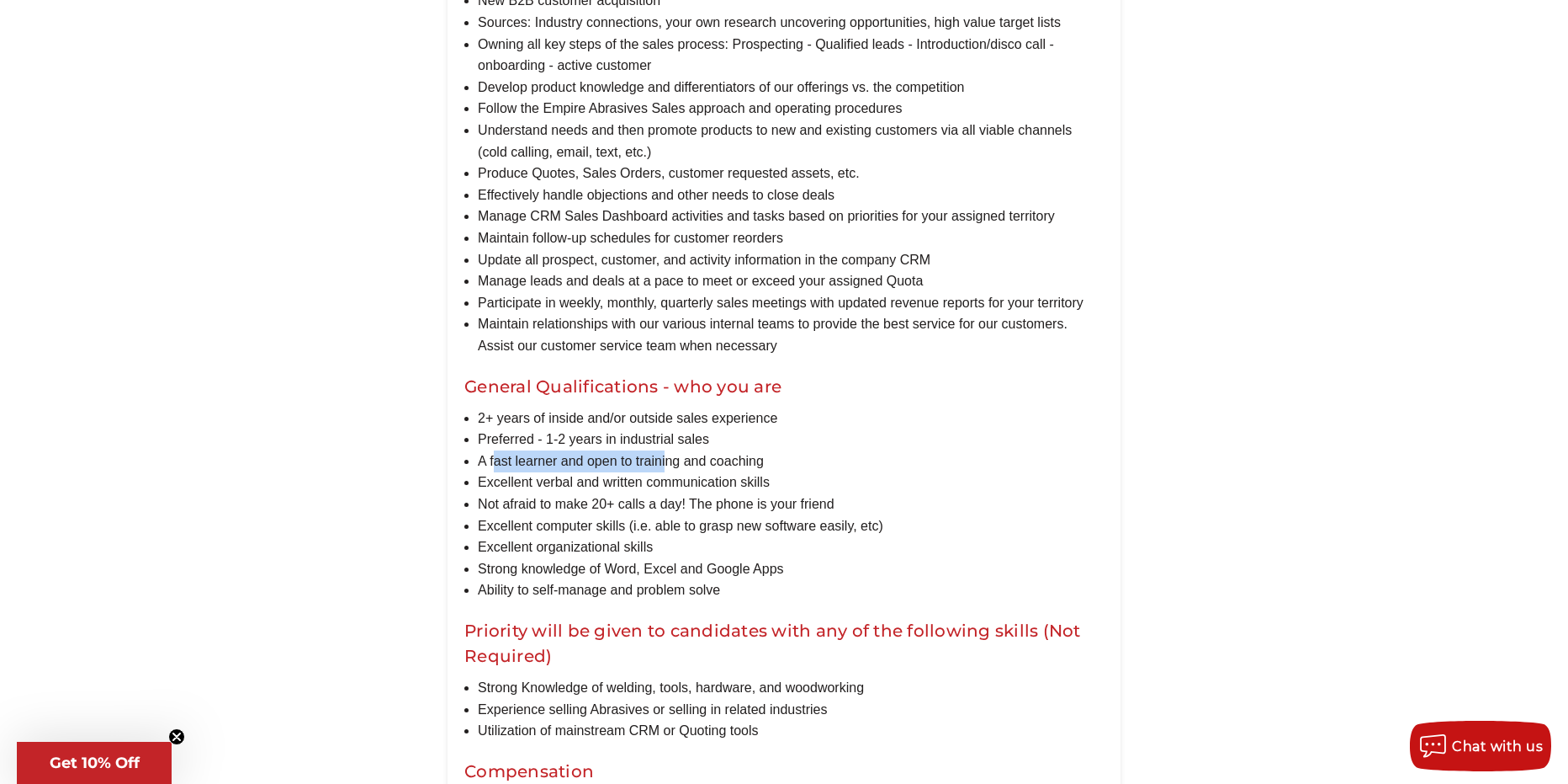
click at [667, 472] on li "A fast learner and open to training and coaching" at bounding box center [791, 462] width 626 height 22
drag, startPoint x: 527, startPoint y: 504, endPoint x: 700, endPoint y: 491, distance: 173.5
click at [700, 491] on ul "2+ years of inside and/or outside sales experience Preferred - 1-2 years in ind…" at bounding box center [791, 504] width 626 height 194
drag, startPoint x: 509, startPoint y: 523, endPoint x: 717, endPoint y: 525, distance: 208.0
click at [719, 515] on li "Not afraid to make 20+ calls a day! The phone is your friend" at bounding box center [791, 504] width 626 height 22
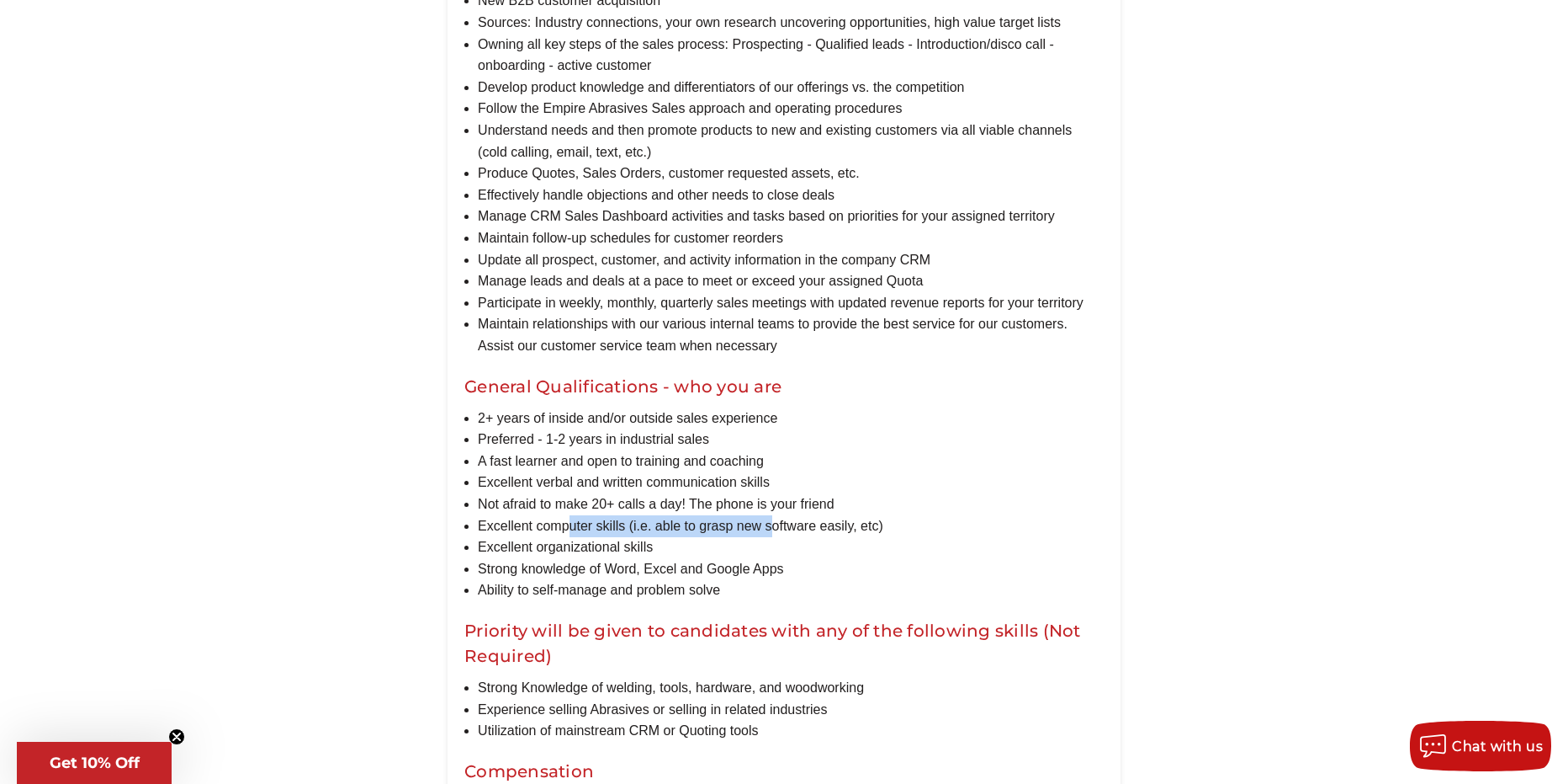
drag, startPoint x: 568, startPoint y: 554, endPoint x: 773, endPoint y: 543, distance: 205.3
click at [773, 537] on li "Excellent computer skills (i.e. able to grasp new software easily, etc)" at bounding box center [791, 526] width 626 height 22
drag, startPoint x: 836, startPoint y: 541, endPoint x: 847, endPoint y: 541, distance: 11.0
click at [840, 537] on li "Excellent computer skills (i.e. able to grasp new software easily, etc)" at bounding box center [791, 526] width 626 height 22
drag, startPoint x: 484, startPoint y: 527, endPoint x: 820, endPoint y: 524, distance: 336.0
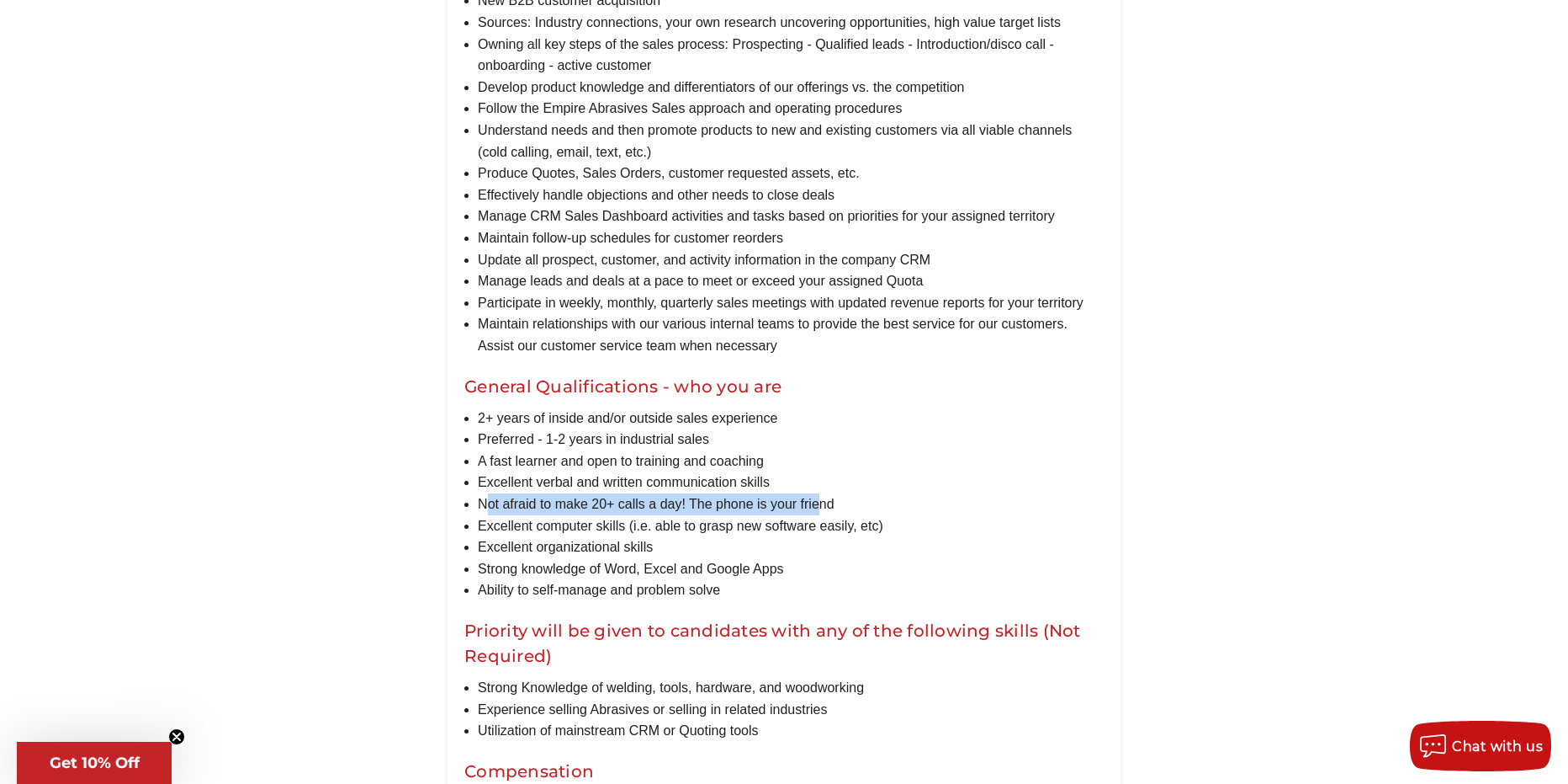
click at [820, 515] on li "Not afraid to make 20+ calls a day! The phone is your friend" at bounding box center [791, 504] width 626 height 22
drag, startPoint x: 502, startPoint y: 548, endPoint x: 792, endPoint y: 543, distance: 290.0
click at [792, 537] on li "Excellent computer skills (i.e. able to grasp new software easily, etc)" at bounding box center [791, 526] width 626 height 22
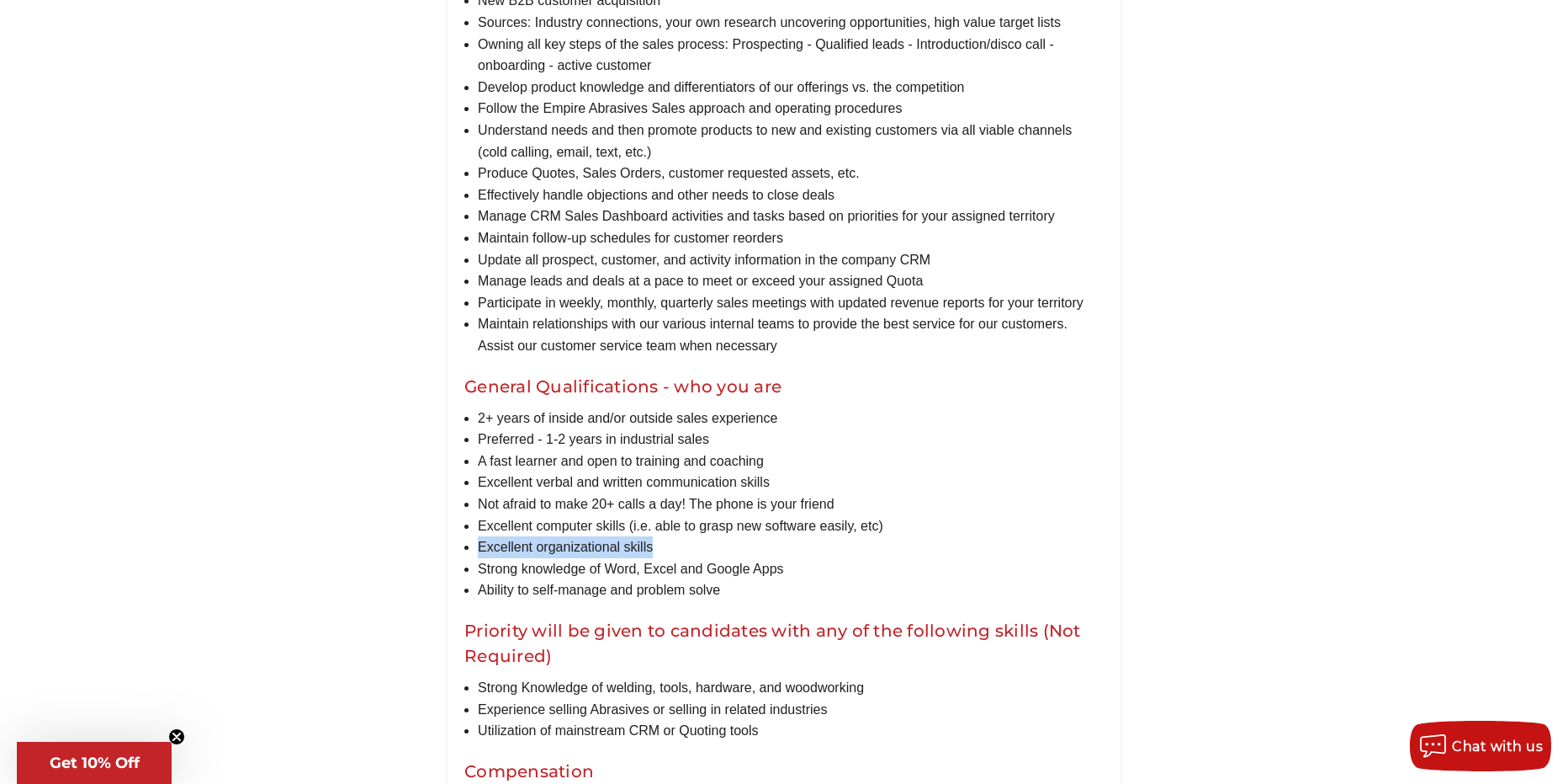
drag, startPoint x: 479, startPoint y: 569, endPoint x: 654, endPoint y: 567, distance: 175.0
click at [654, 558] on li "Excellent organizational skills" at bounding box center [791, 547] width 626 height 22
drag, startPoint x: 492, startPoint y: 590, endPoint x: 764, endPoint y: 592, distance: 272.0
click at [764, 580] on li "Strong knowledge of Word, Excel and Google Apps" at bounding box center [791, 569] width 626 height 22
drag, startPoint x: 490, startPoint y: 610, endPoint x: 713, endPoint y: 612, distance: 223.0
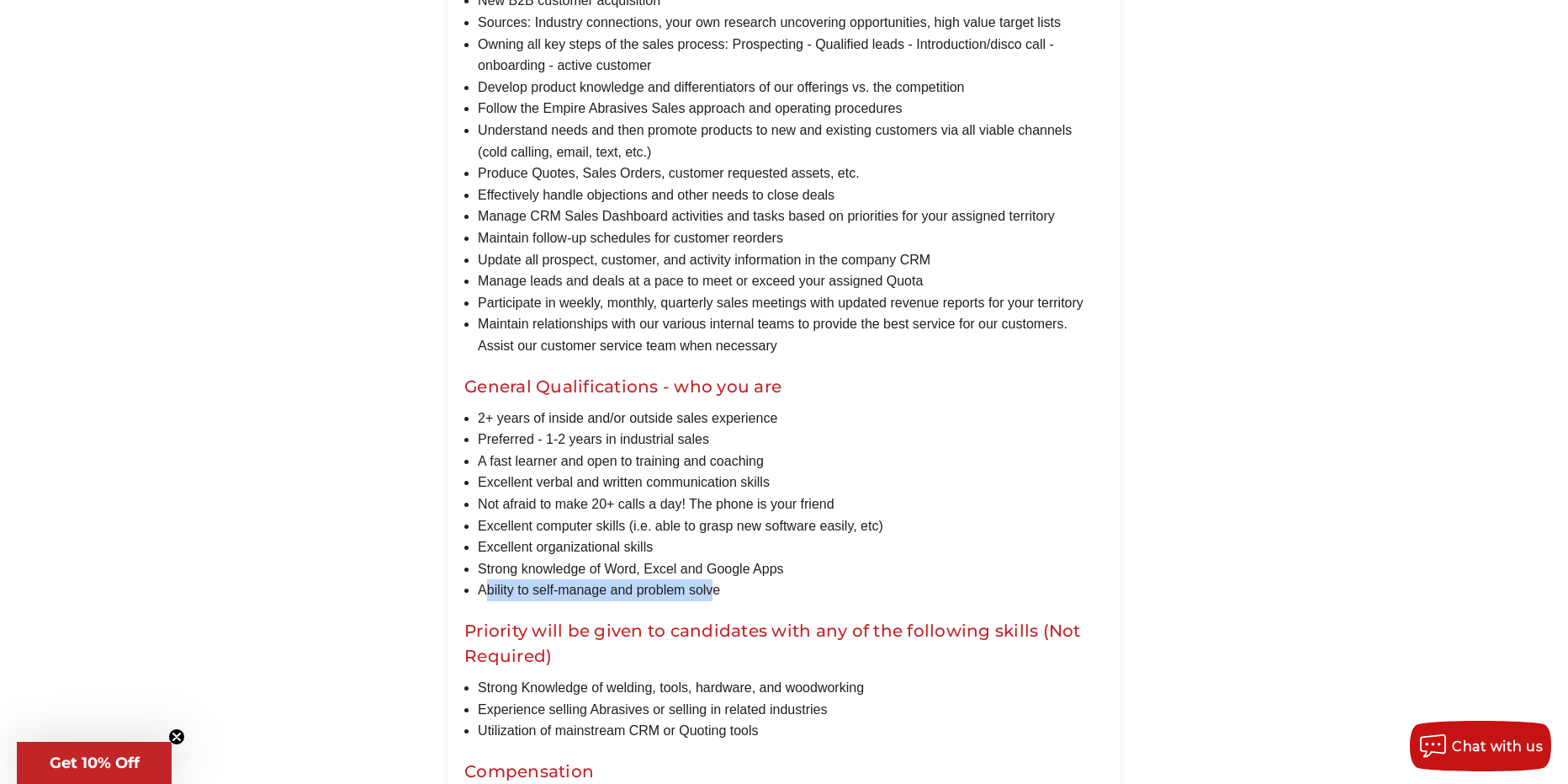
click at [713, 601] on li "Ability to self-manage and problem solve" at bounding box center [791, 590] width 626 height 22
click at [922, 580] on li "Strong knowledge of Word, Excel and Google Apps" at bounding box center [791, 569] width 626 height 22
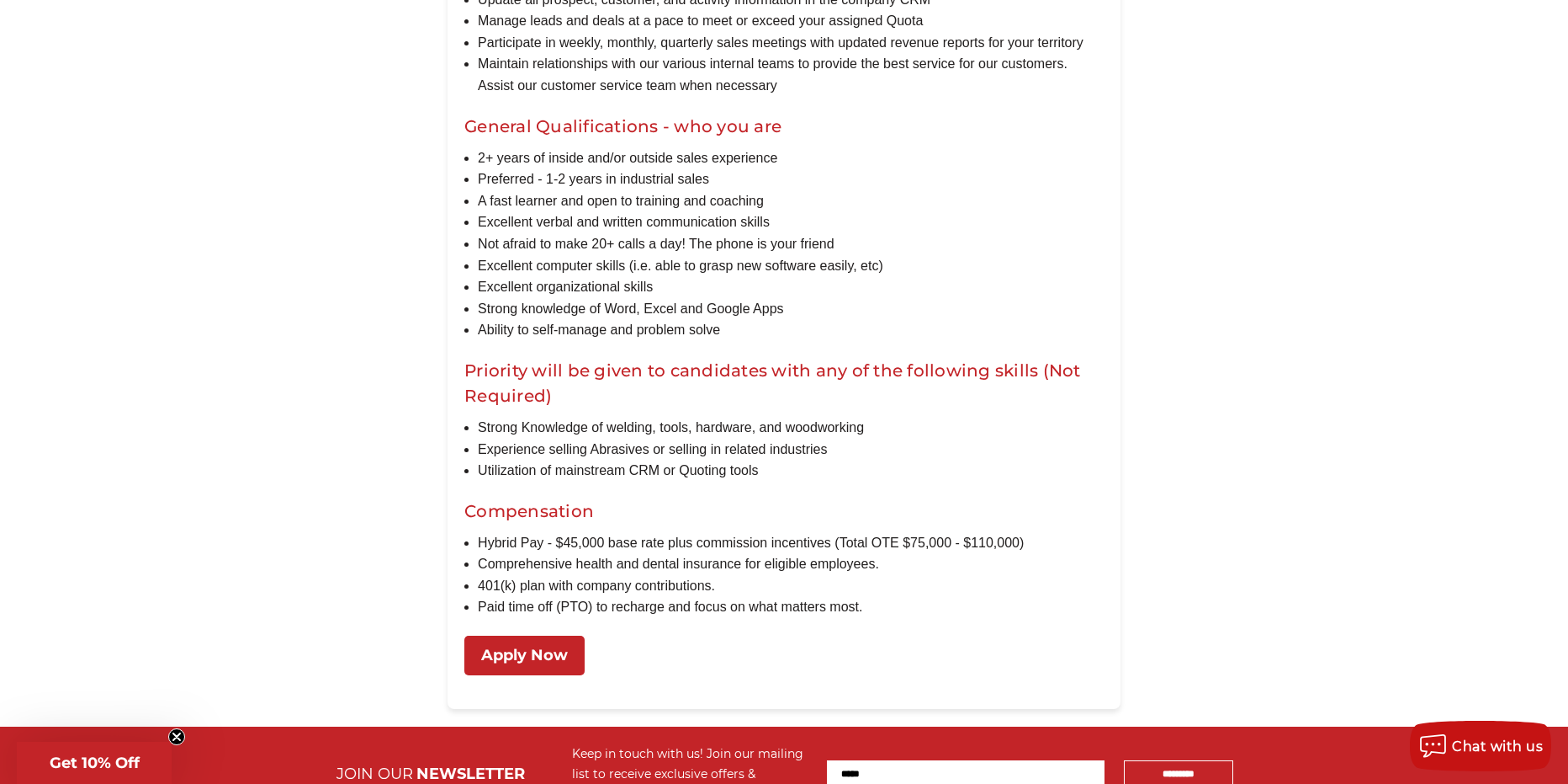
scroll to position [1404, 0]
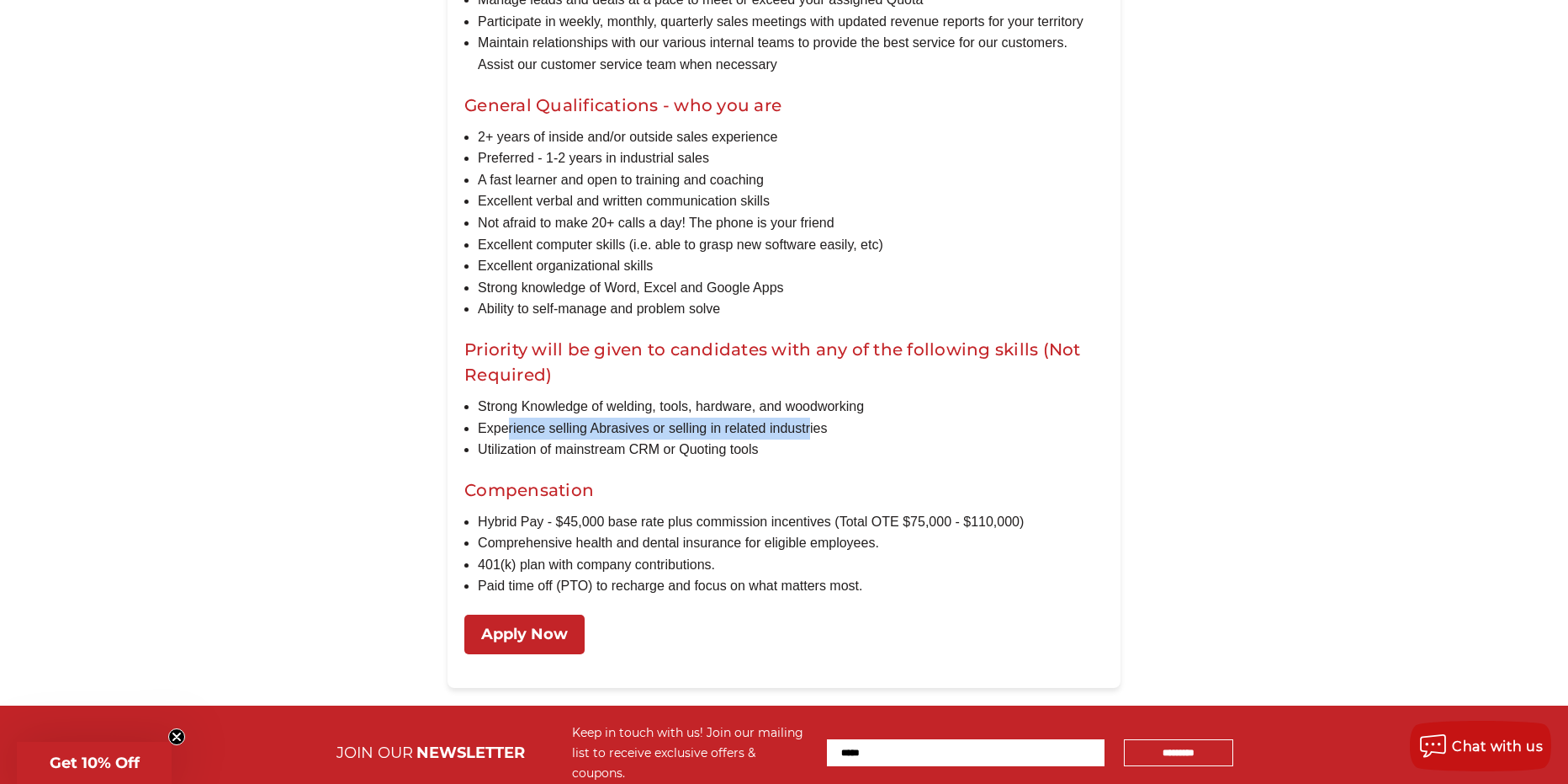
drag, startPoint x: 506, startPoint y: 448, endPoint x: 811, endPoint y: 450, distance: 305.0
click at [811, 440] on li "Experience selling Abrasives or selling in related industries" at bounding box center [791, 429] width 626 height 22
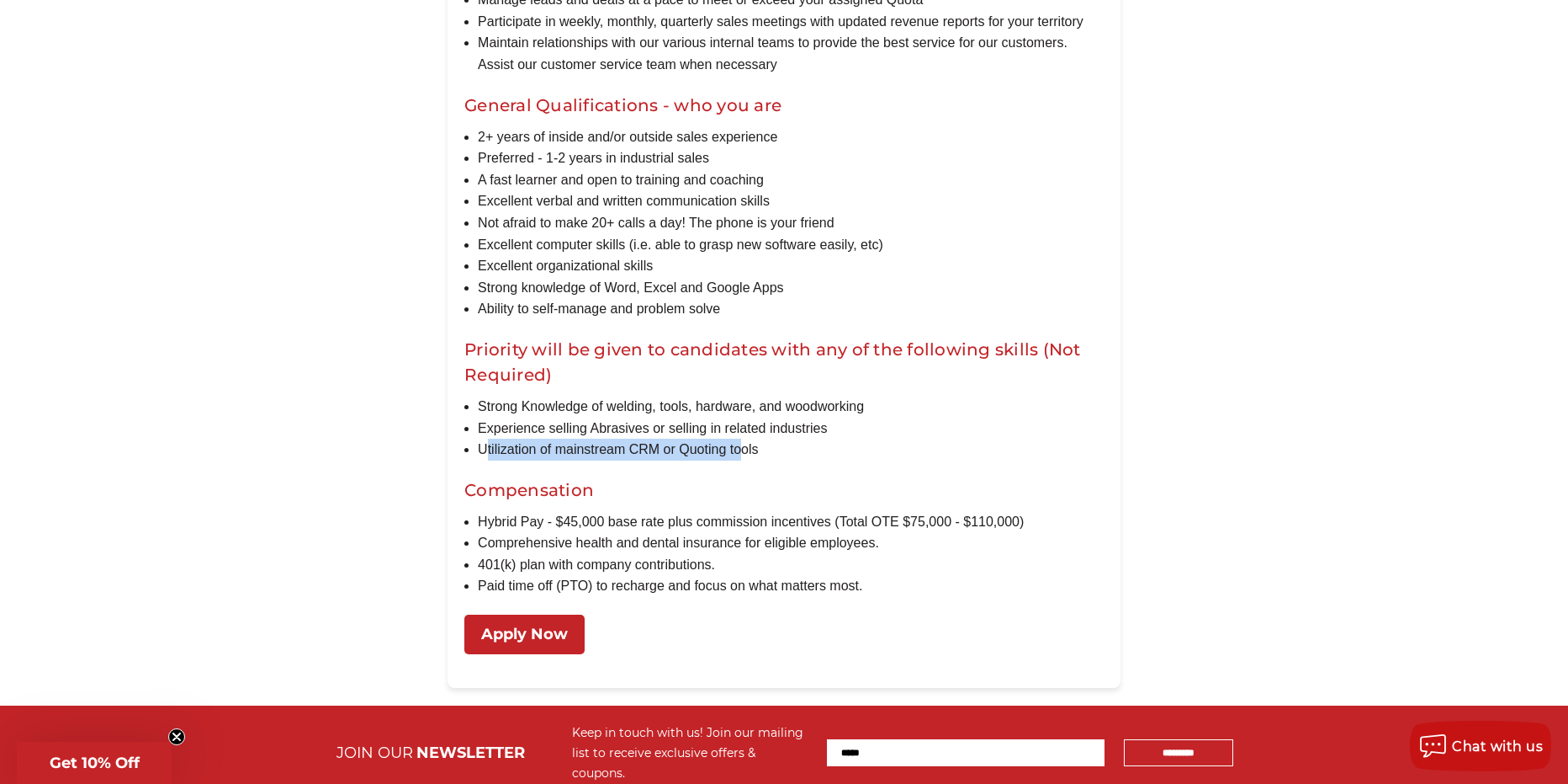
drag, startPoint x: 483, startPoint y: 472, endPoint x: 745, endPoint y: 475, distance: 262.0
click at [745, 461] on li "Utilization of mainstream CRM or Quoting tools" at bounding box center [791, 450] width 626 height 22
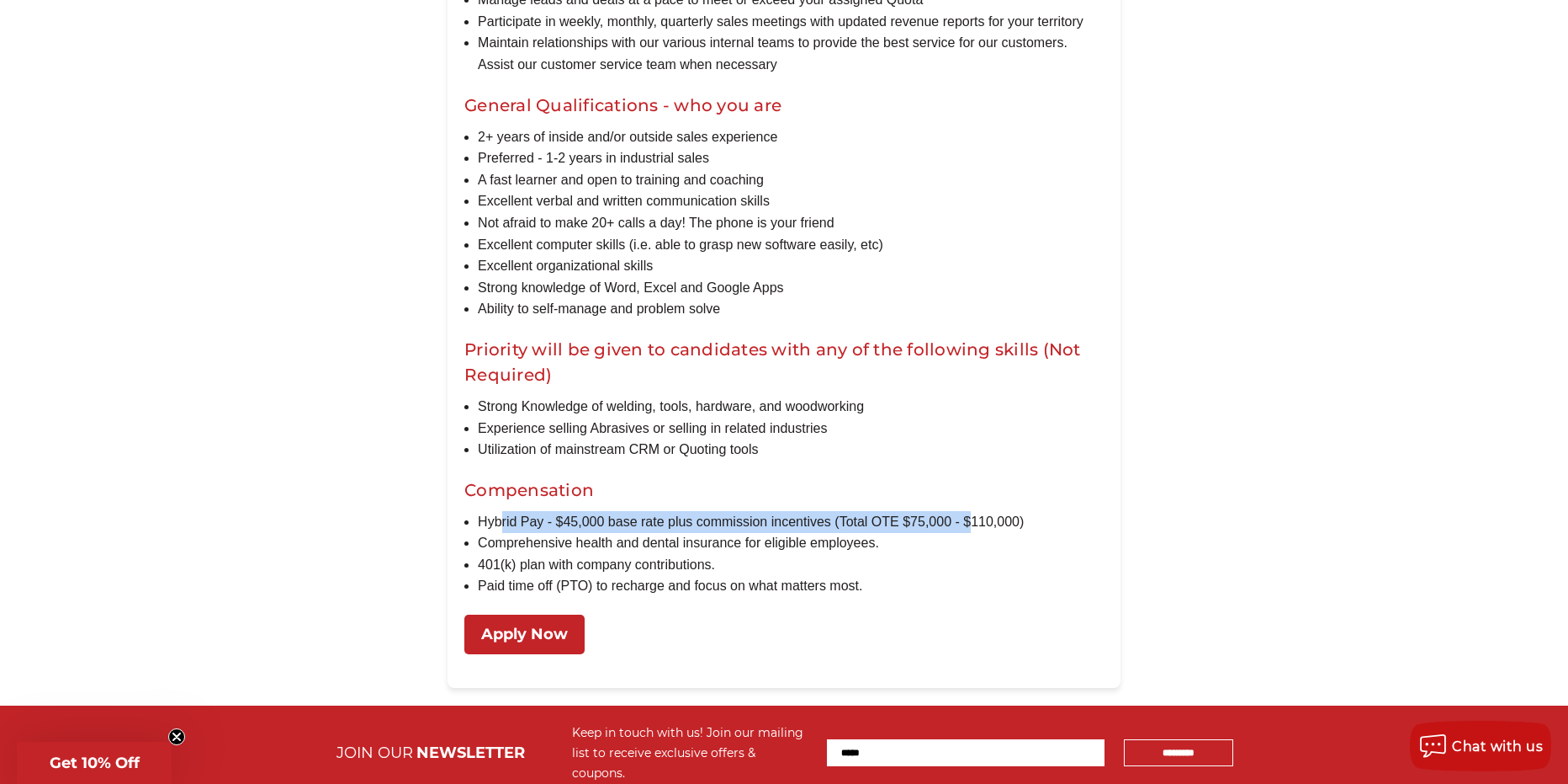
drag, startPoint x: 504, startPoint y: 543, endPoint x: 974, endPoint y: 553, distance: 470.1
click at [974, 532] on li "Hybrid Pay - $45,000 base rate plus commission incentives (Total OTE $75,000 - …" at bounding box center [791, 522] width 626 height 22
click at [604, 554] on li "Comprehensive health and dental insurance for eligible employees." at bounding box center [791, 543] width 626 height 22
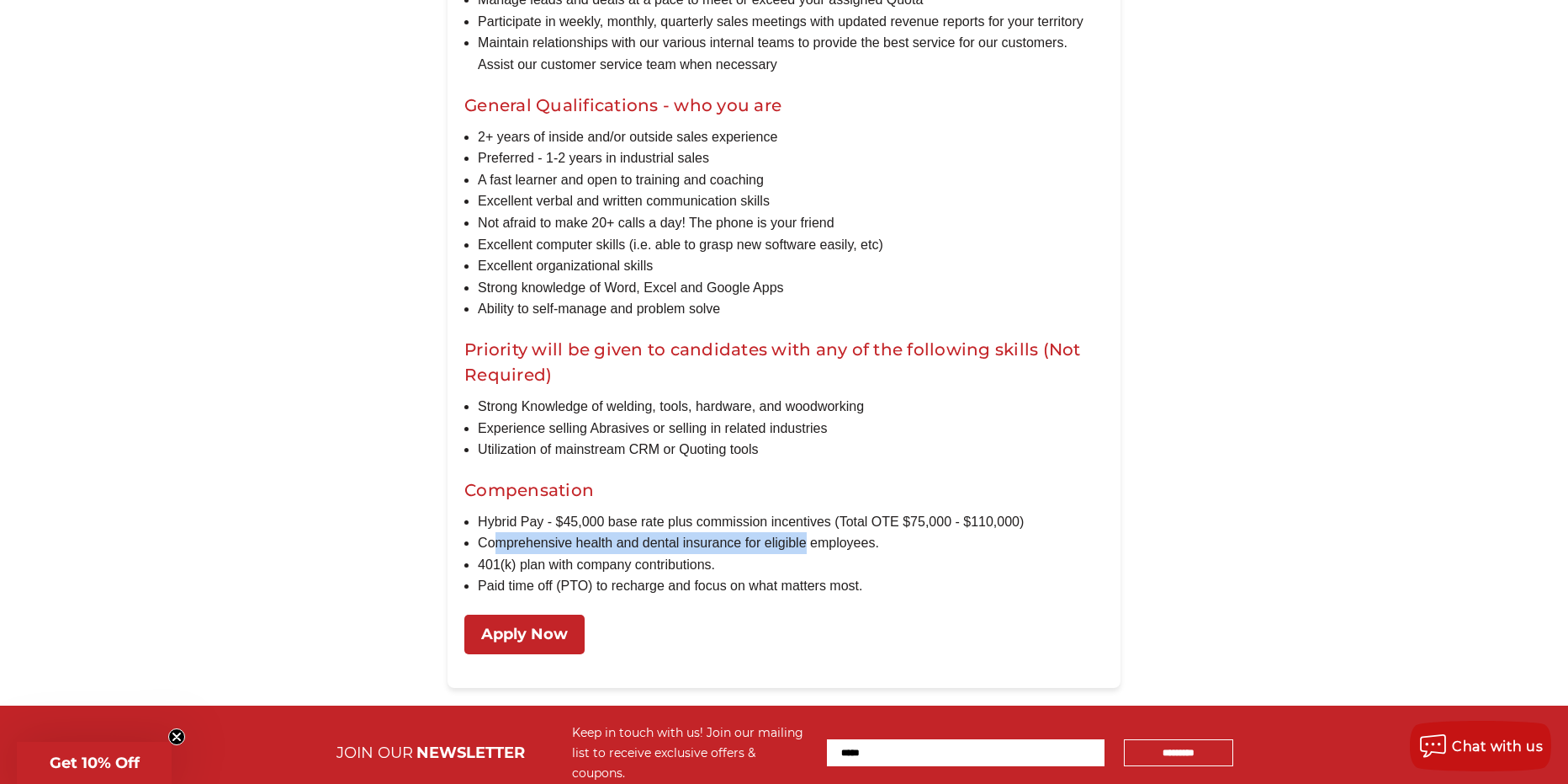
drag
click at [808, 554] on li "Comprehensive health and dental insurance for eligible employees." at bounding box center [791, 543] width 626 height 22
click at [847, 554] on li "Comprehensive health and dental insurance for eligible employees." at bounding box center [791, 543] width 626 height 22
click at [644, 576] on li "401(k) plan with company contributions." at bounding box center [791, 565] width 626 height 22
click at [782, 597] on li "Paid time off (PTO) to recharge and focus on what matters most." at bounding box center [791, 586] width 626 height 22
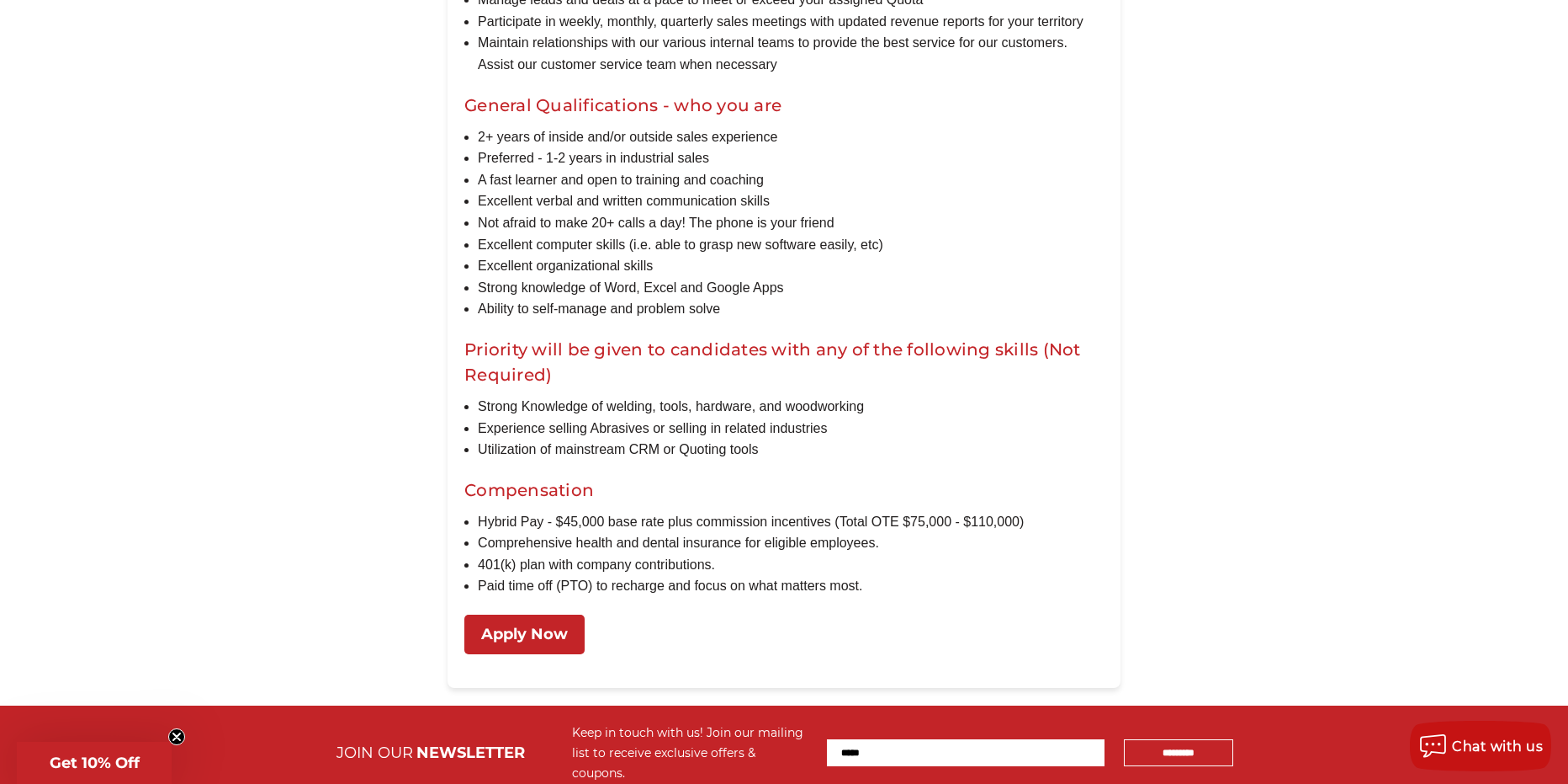
click at [817, 597] on li "Paid time off (PTO) to recharge and focus on what matters most." at bounding box center [791, 586] width 626 height 22
click at [776, 554] on li "Comprehensive health and dental insurance for eligible employees." at bounding box center [791, 543] width 626 height 22
